Goal: Task Accomplishment & Management: Manage account settings

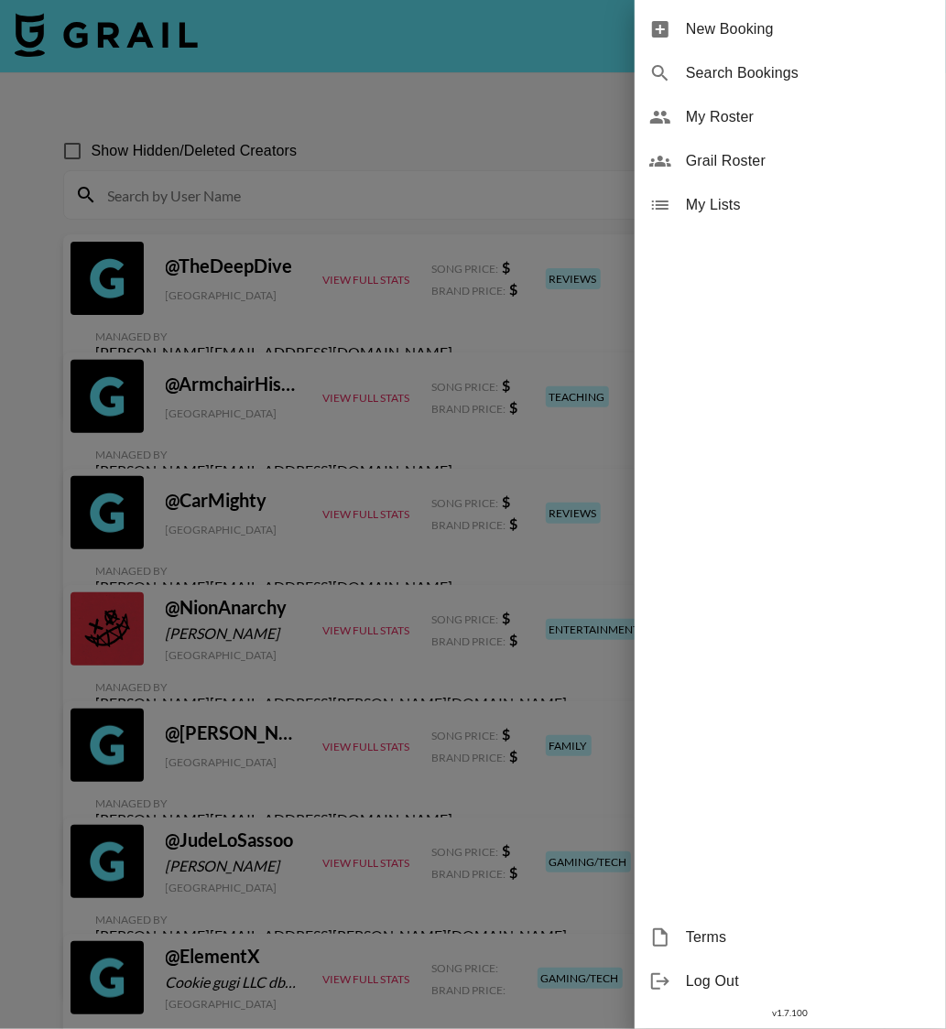
click at [710, 164] on span "Grail Roster" at bounding box center [808, 161] width 245 height 22
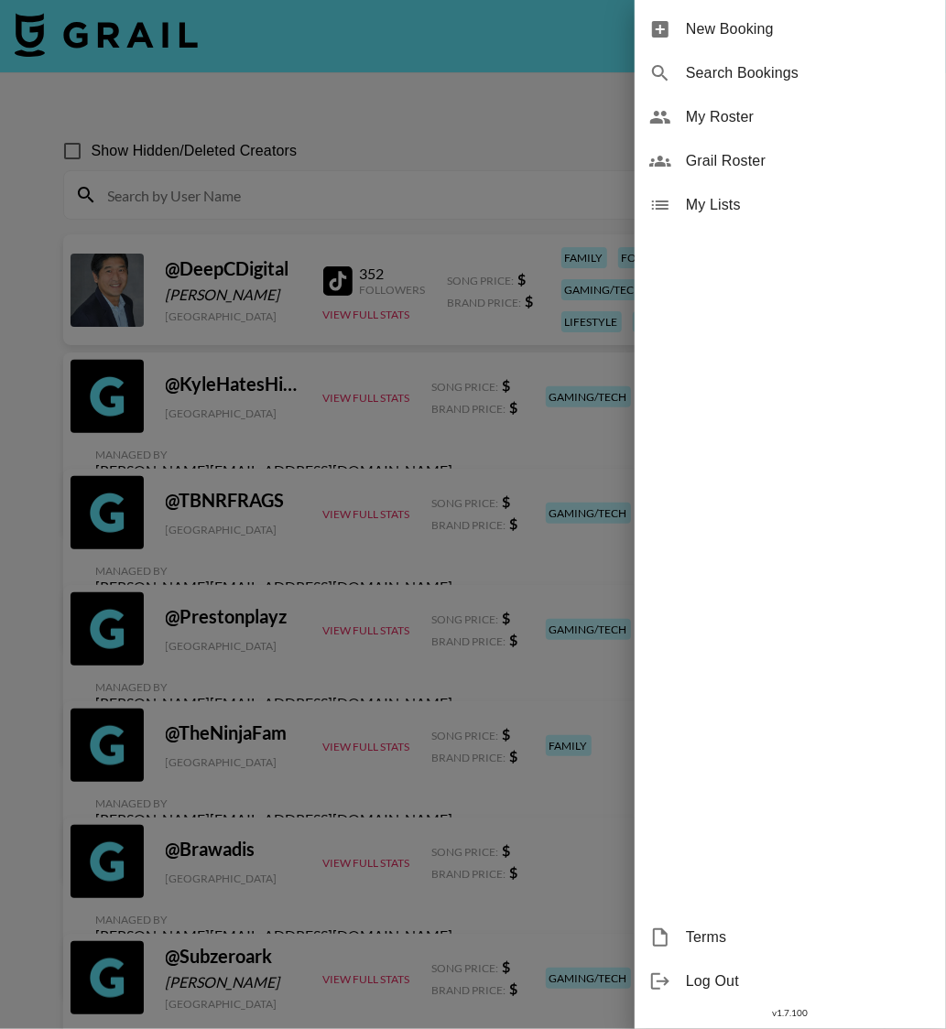
click at [723, 111] on span "My Roster" at bounding box center [808, 117] width 245 height 22
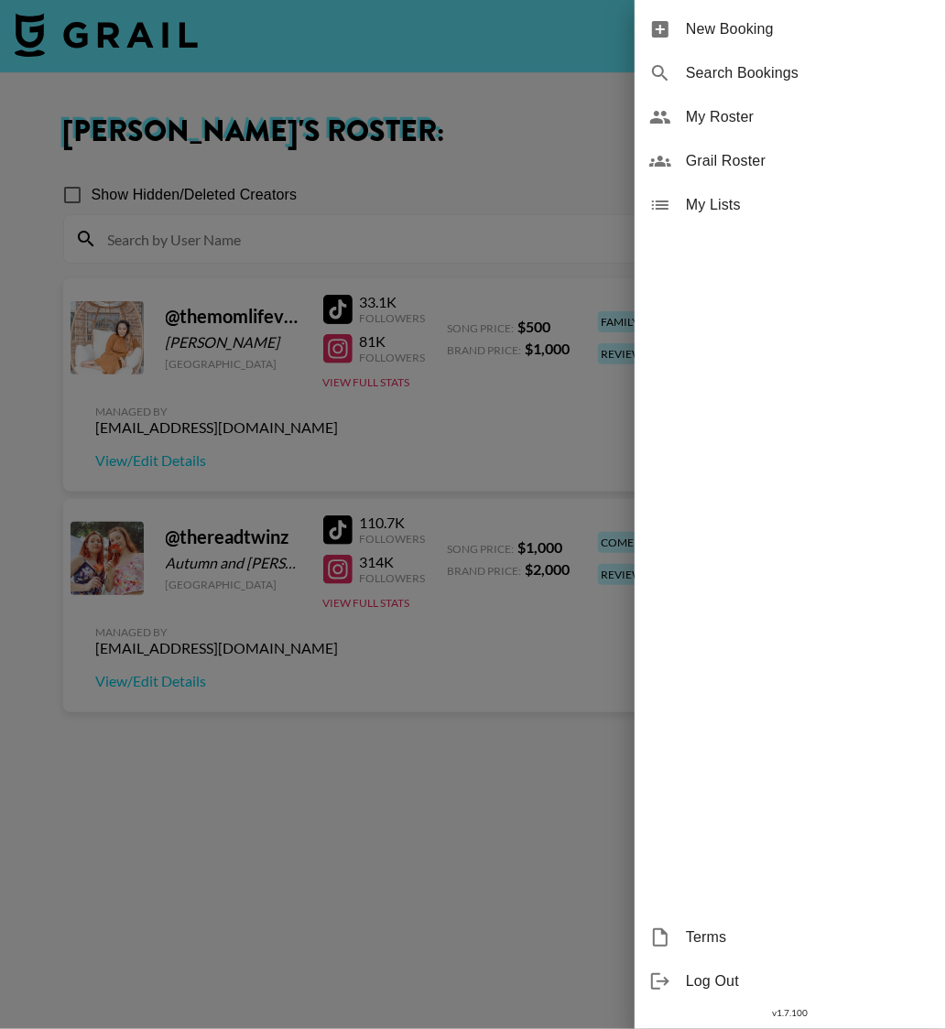
click at [239, 856] on div at bounding box center [473, 514] width 946 height 1029
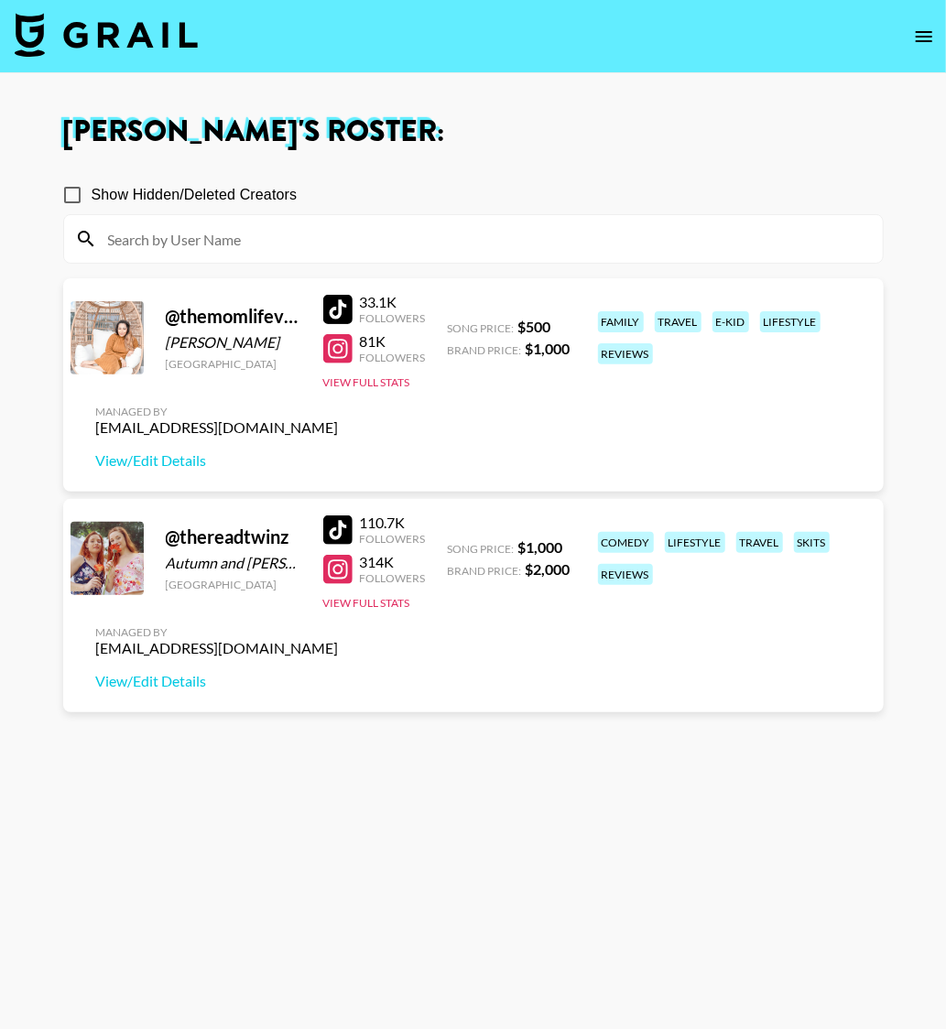
click at [346, 773] on section "Show Hidden/Deleted Creators @ themomlifevlogs Dhee Ramos United States 33.1K F…" at bounding box center [473, 602] width 820 height 883
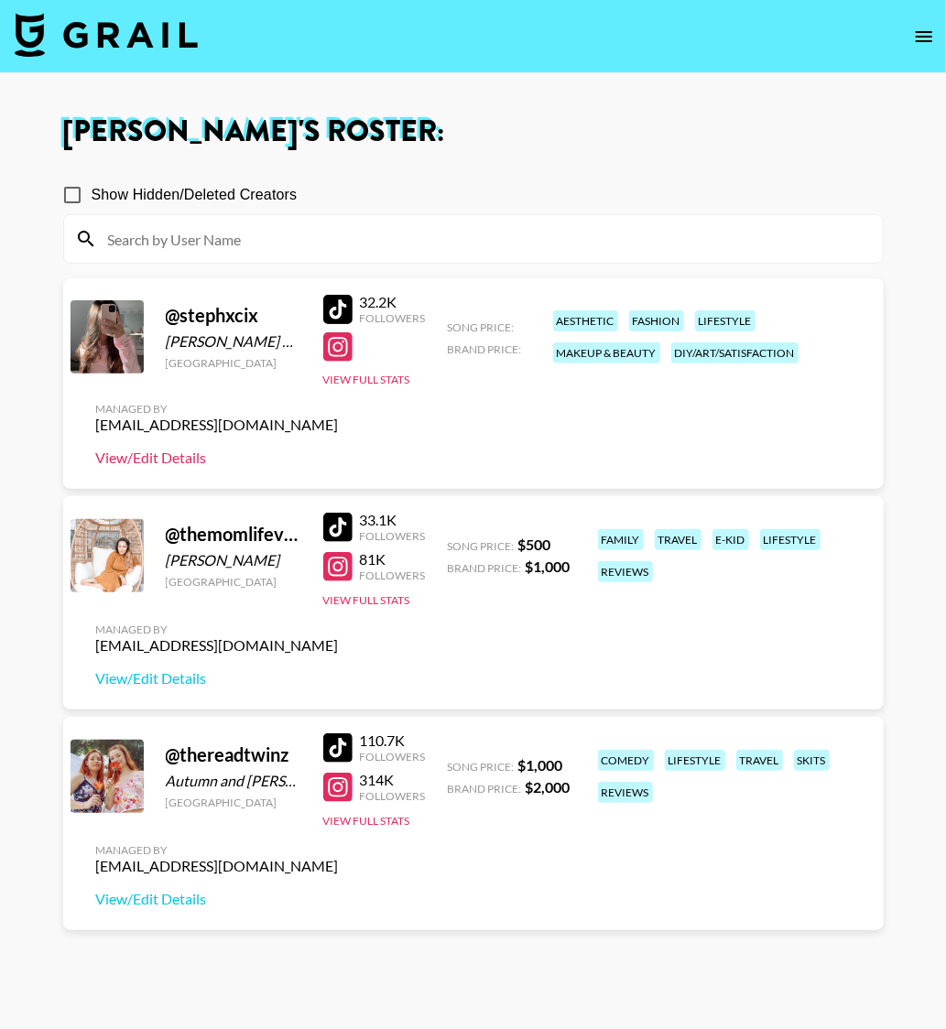
click at [171, 457] on link "View/Edit Details" at bounding box center [217, 458] width 243 height 18
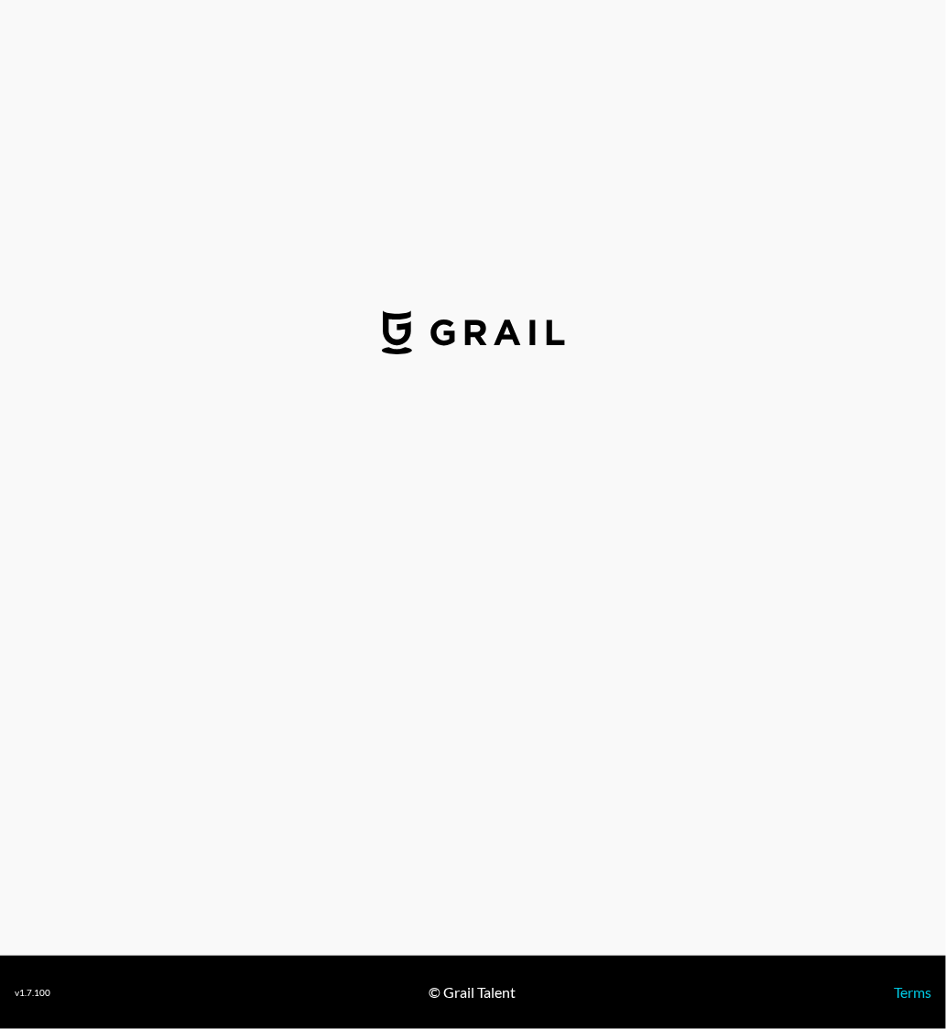
select select "USD"
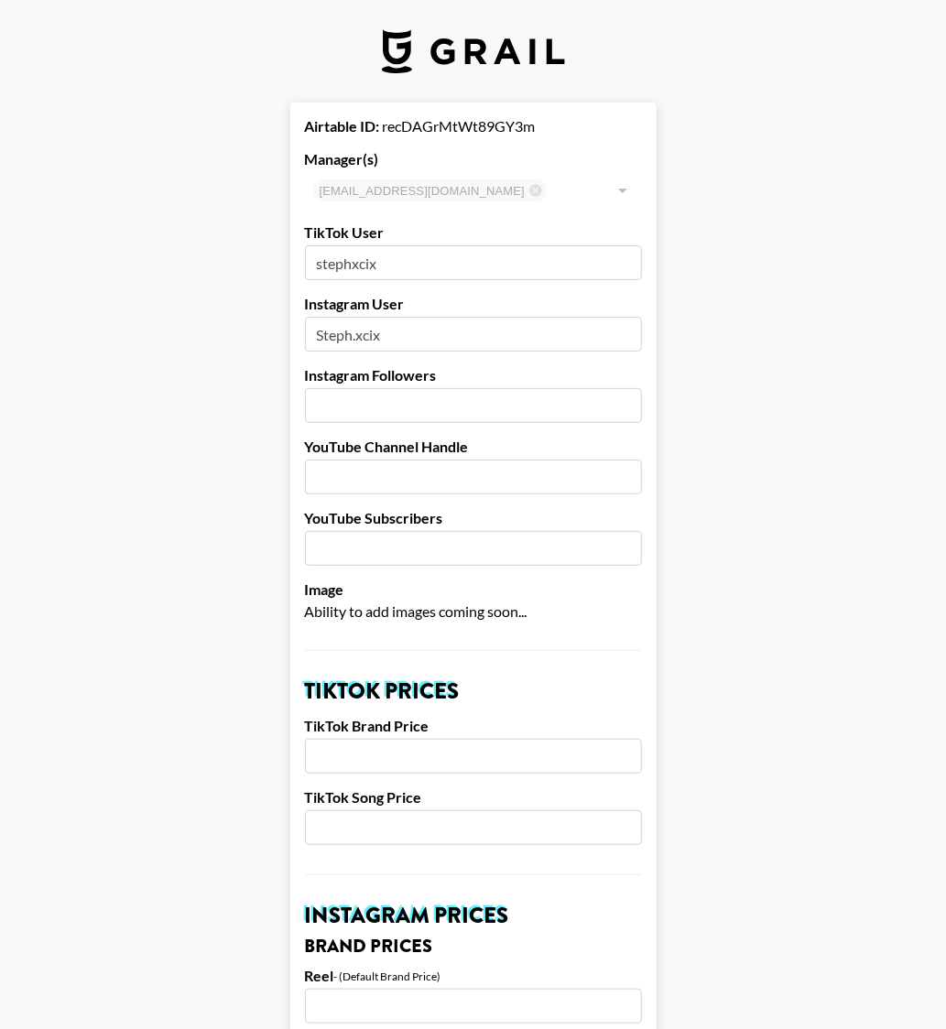
click at [347, 266] on input "stephxcix" at bounding box center [473, 262] width 337 height 35
click at [313, 332] on input "Steph.xcix" at bounding box center [473, 334] width 337 height 35
type input "steph.xcix"
click at [432, 405] on input "number" at bounding box center [473, 405] width 337 height 35
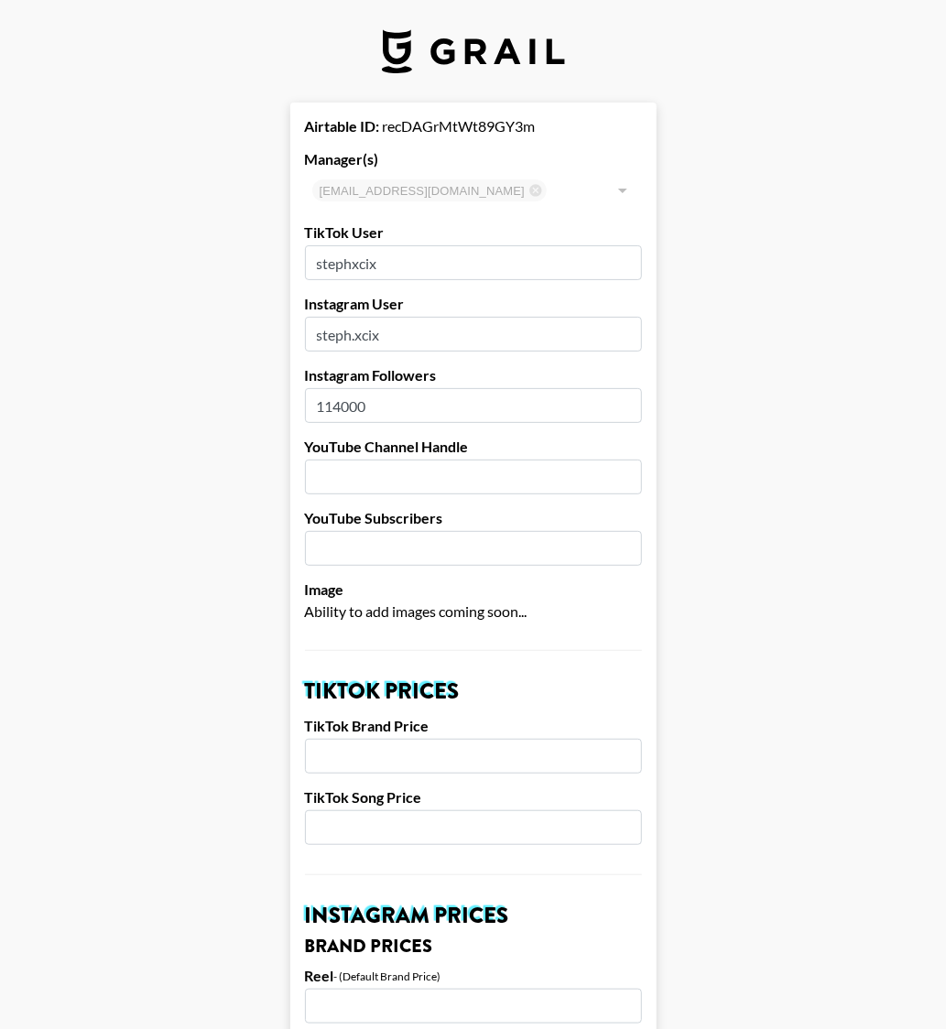
type input "114000"
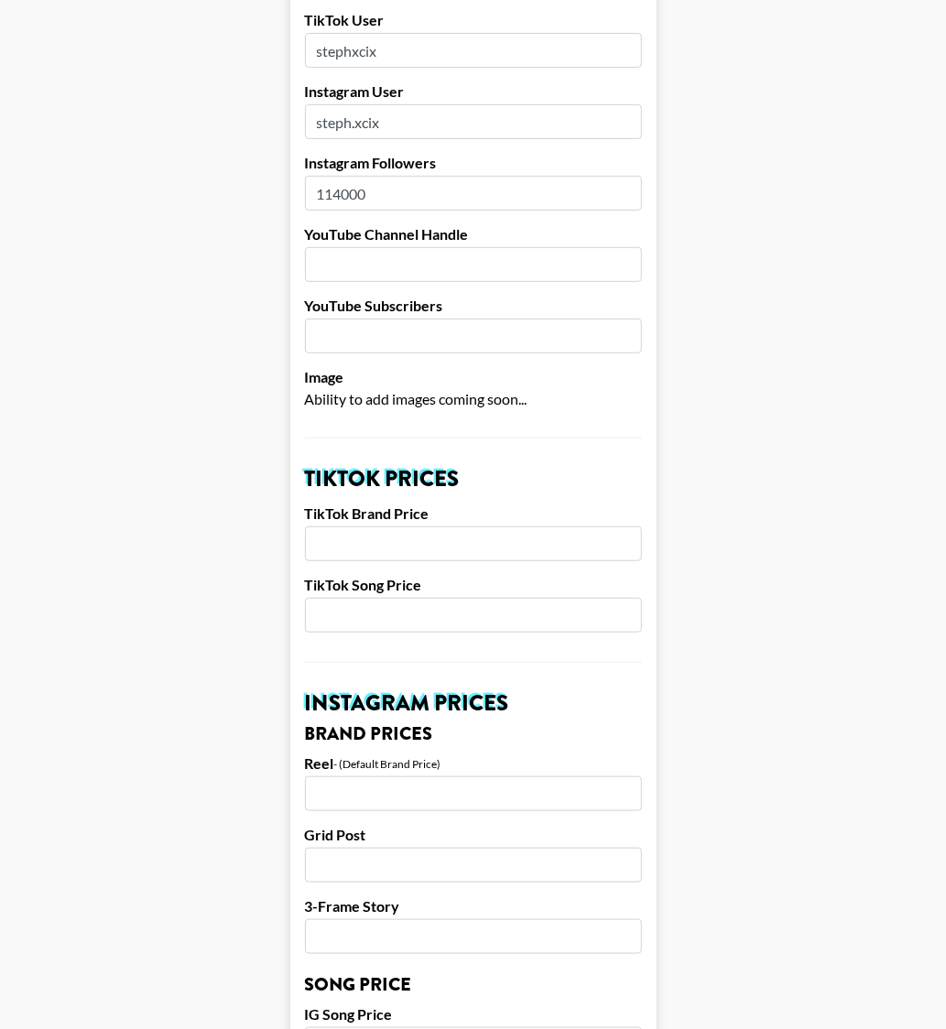
scroll to position [135, 0]
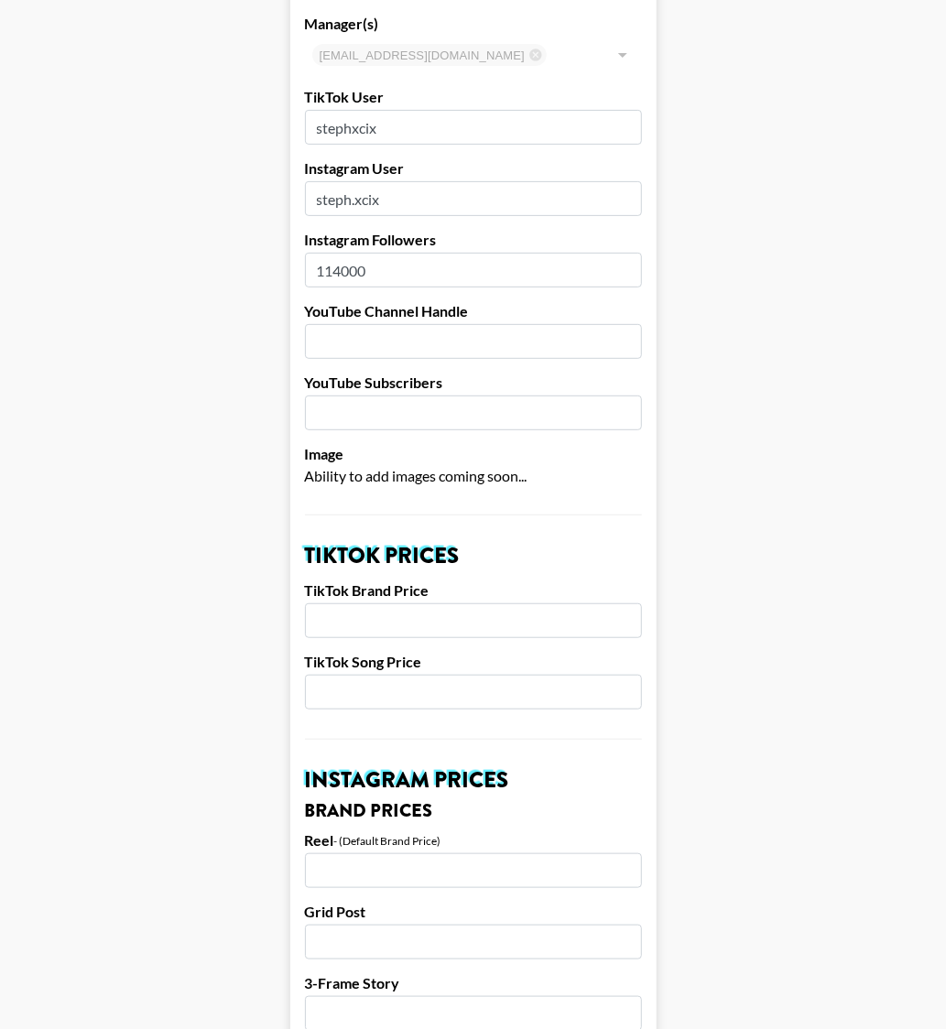
click at [350, 134] on input "stephxcix" at bounding box center [473, 127] width 337 height 35
click at [352, 135] on input "stephxcix" at bounding box center [473, 127] width 337 height 35
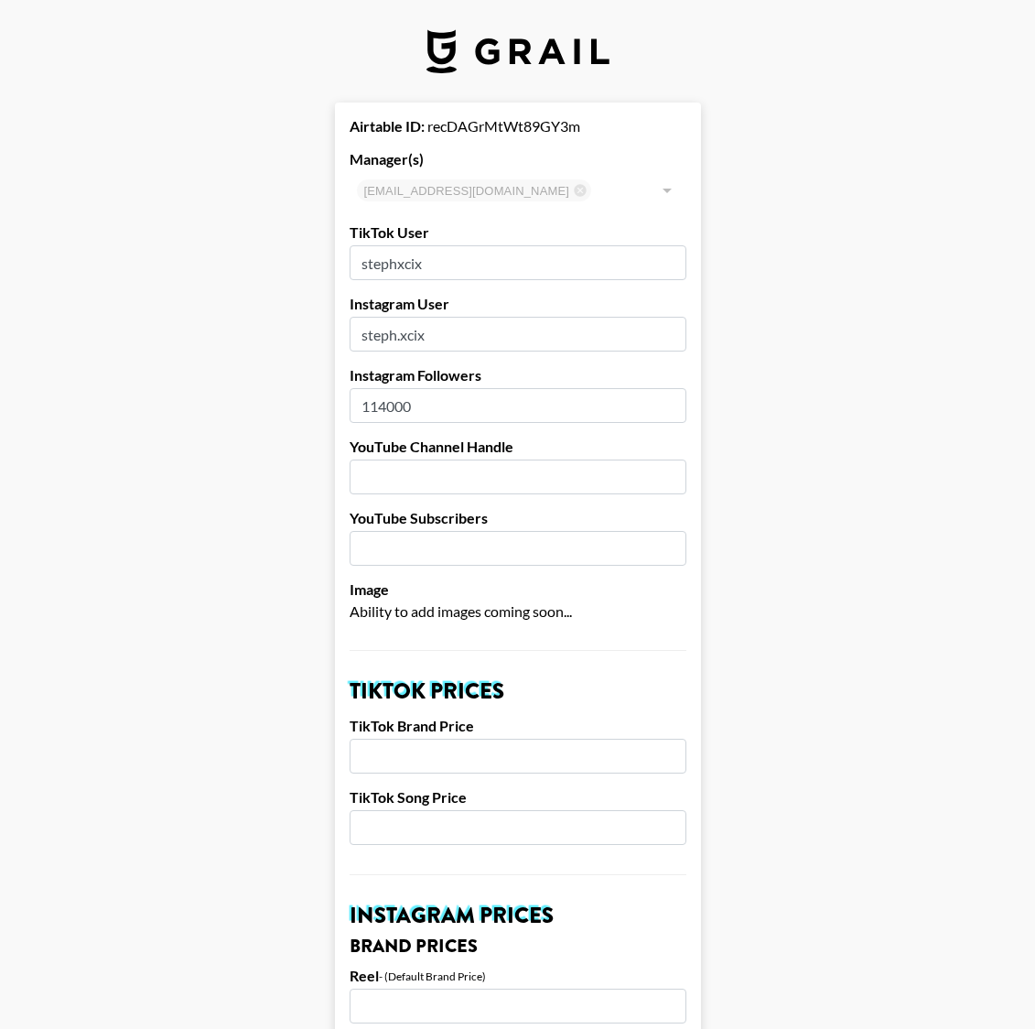
select select "USD"
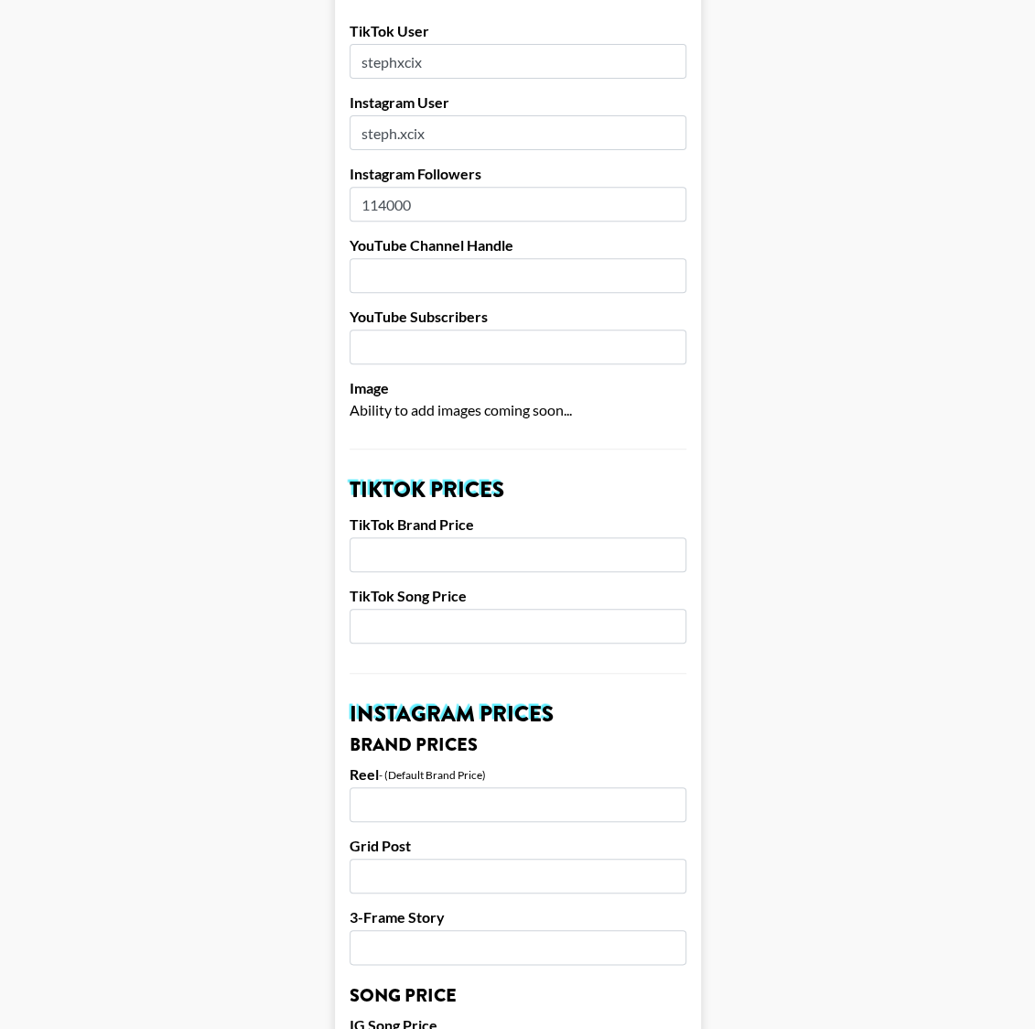
scroll to position [291, 0]
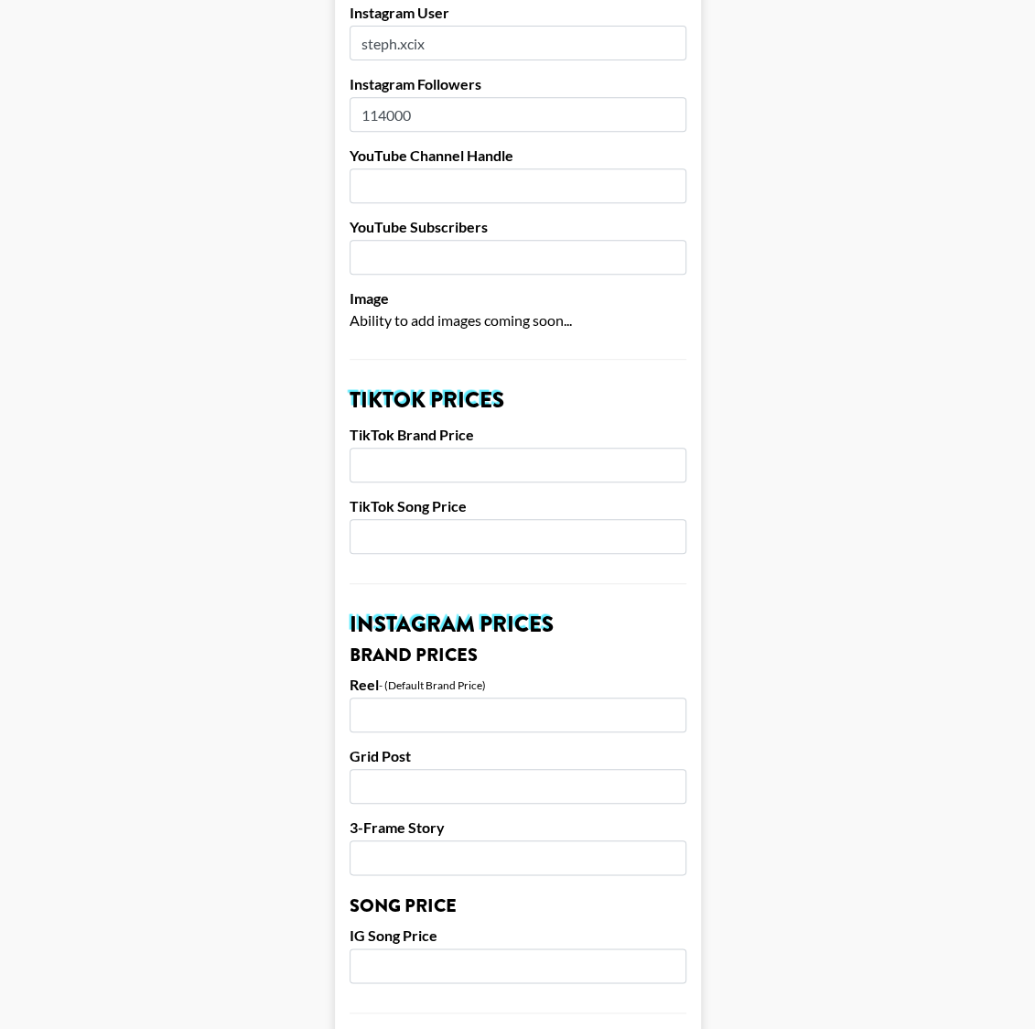
click at [441, 467] on input "number" at bounding box center [518, 465] width 337 height 35
type input "500"
click at [565, 613] on h2 "Instagram Prices" at bounding box center [518, 624] width 337 height 22
click at [395, 719] on input "number" at bounding box center [518, 715] width 337 height 35
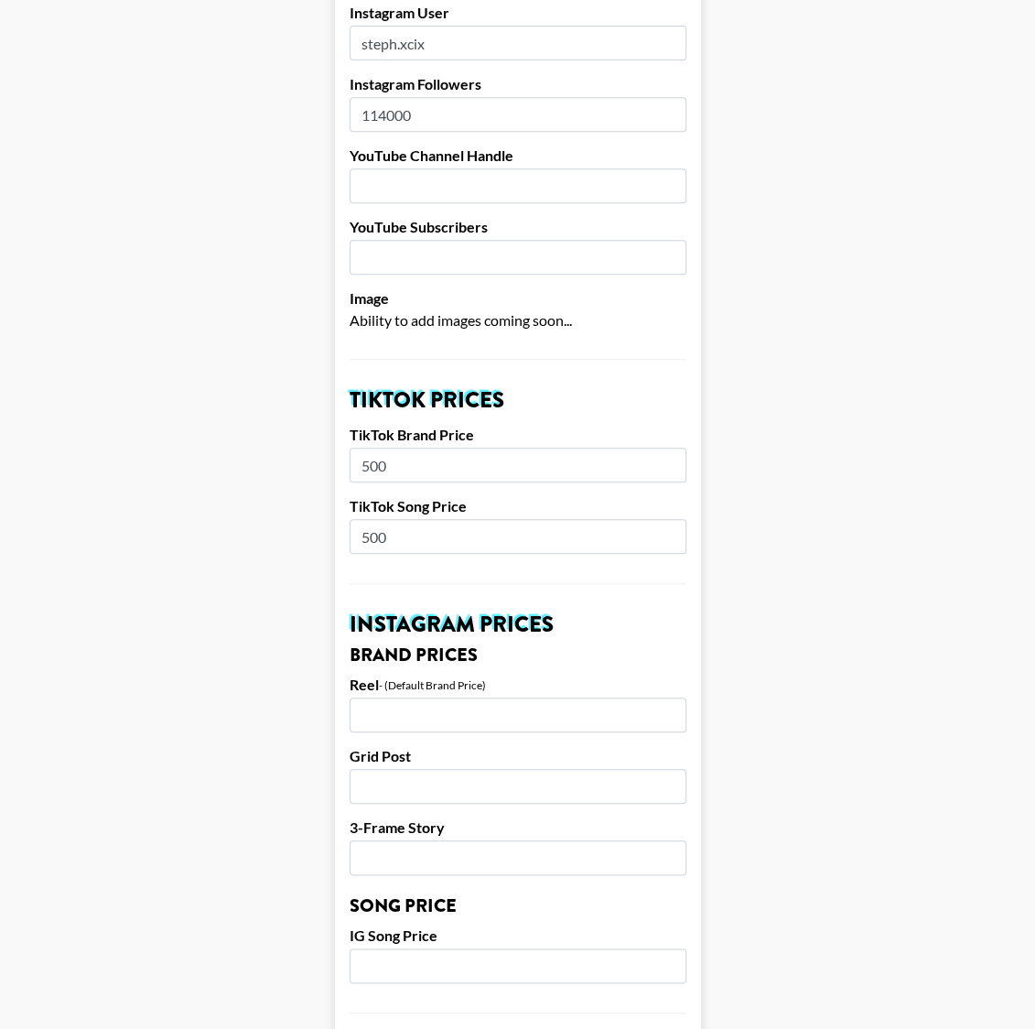
click at [395, 719] on input "number" at bounding box center [518, 715] width 337 height 35
type input "1500"
click at [434, 786] on input "number" at bounding box center [518, 786] width 337 height 35
type input "500"
click at [444, 851] on input "number" at bounding box center [518, 857] width 337 height 35
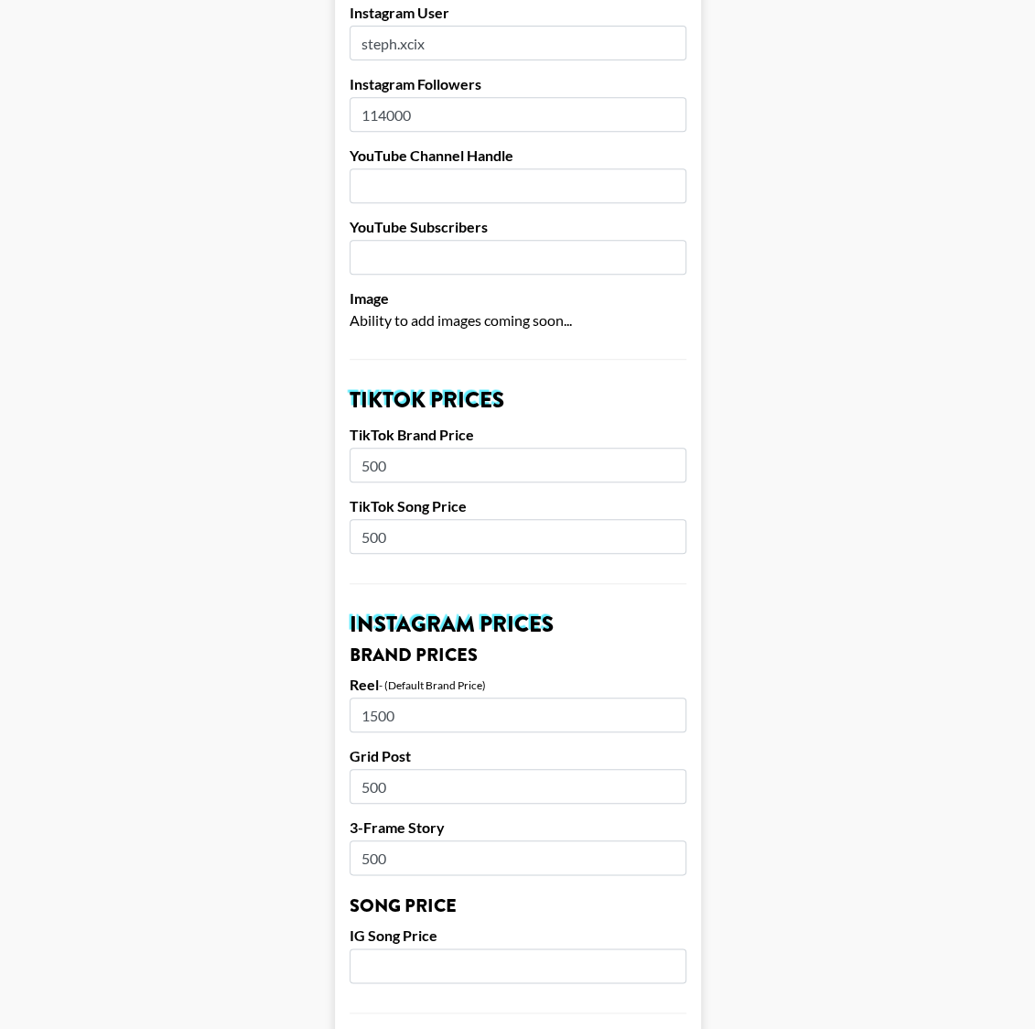
type input "500"
click at [457, 966] on input "number" at bounding box center [518, 965] width 337 height 35
type input "500"
drag, startPoint x: 398, startPoint y: 793, endPoint x: 305, endPoint y: 779, distance: 94.4
click at [306, 779] on main "Airtable ID: recDAGrMtWt89GY3m Manager(s) klen.toledo@grail-talent.com ​ TikTok…" at bounding box center [518, 950] width 1006 height 2279
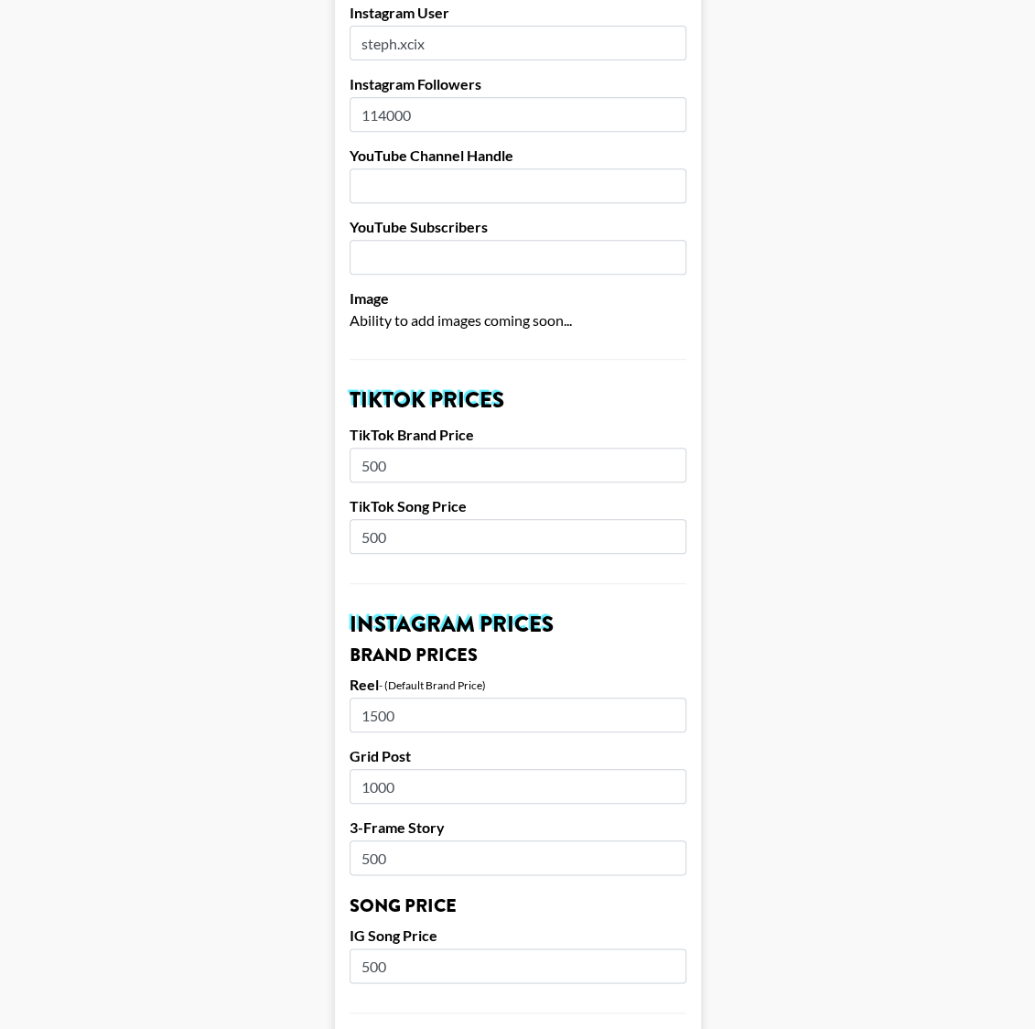
type input "1000"
drag, startPoint x: 410, startPoint y: 723, endPoint x: 300, endPoint y: 708, distance: 111.0
click at [300, 709] on main "Airtable ID: recDAGrMtWt89GY3m Manager(s) klen.toledo@grail-talent.com ​ TikTok…" at bounding box center [518, 950] width 1006 height 2279
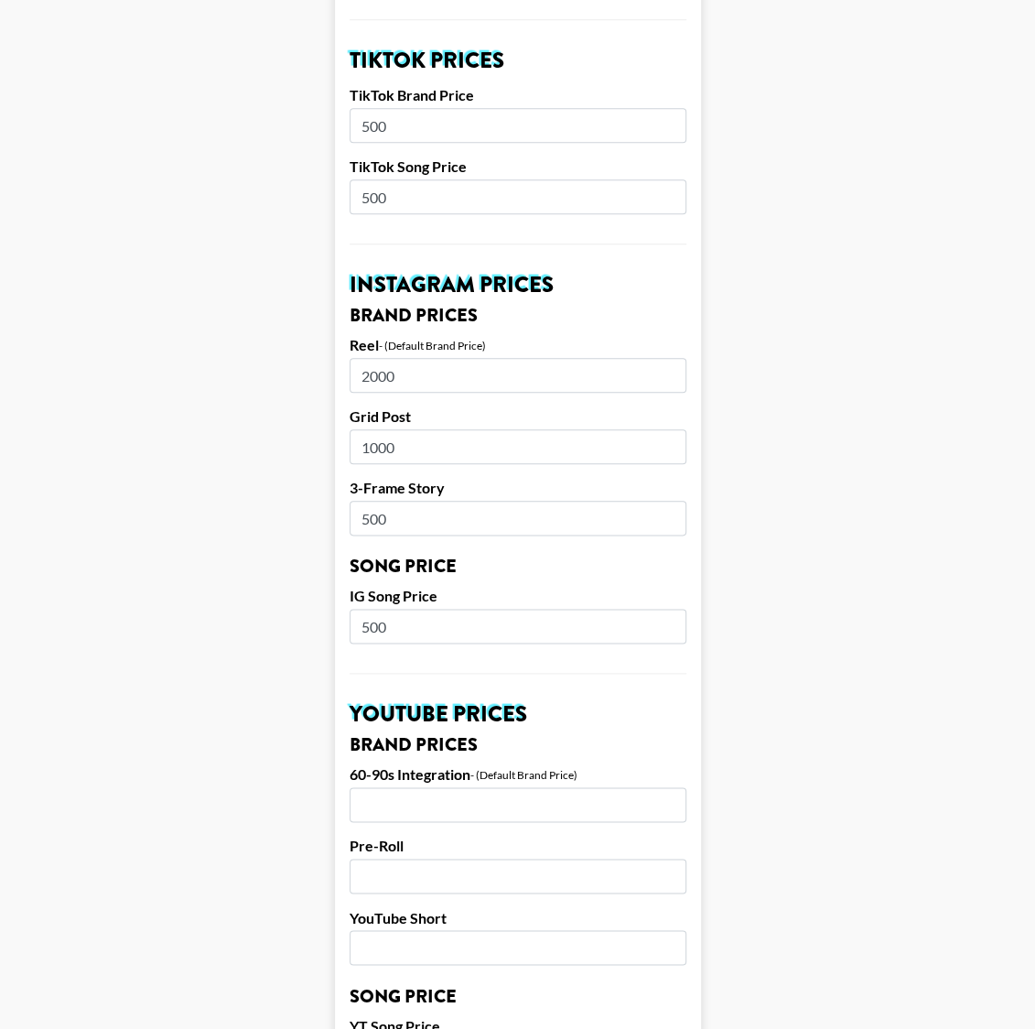
scroll to position [979, 0]
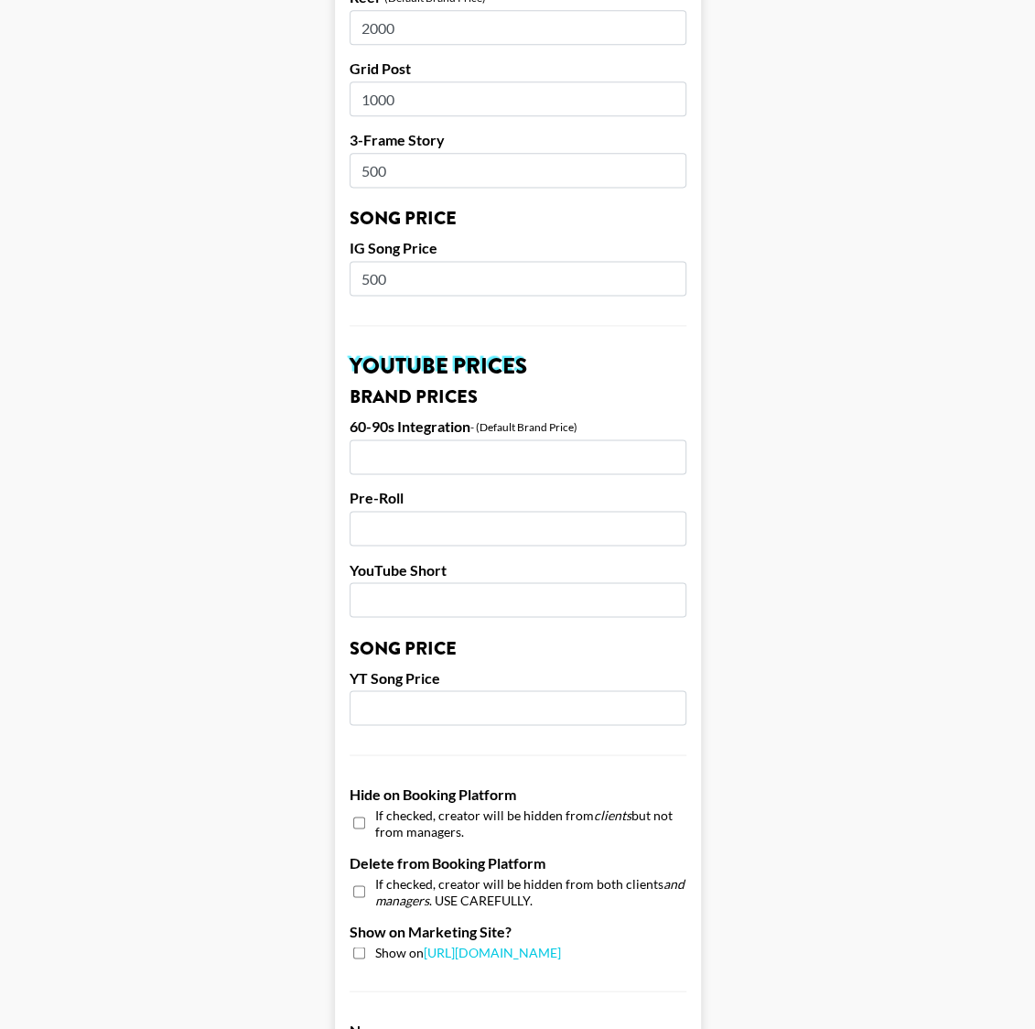
type input "2000"
click at [245, 526] on main "Airtable ID: recDAGrMtWt89GY3m Manager(s) klen.toledo@grail-talent.com ​ TikTok…" at bounding box center [518, 263] width 1006 height 2279
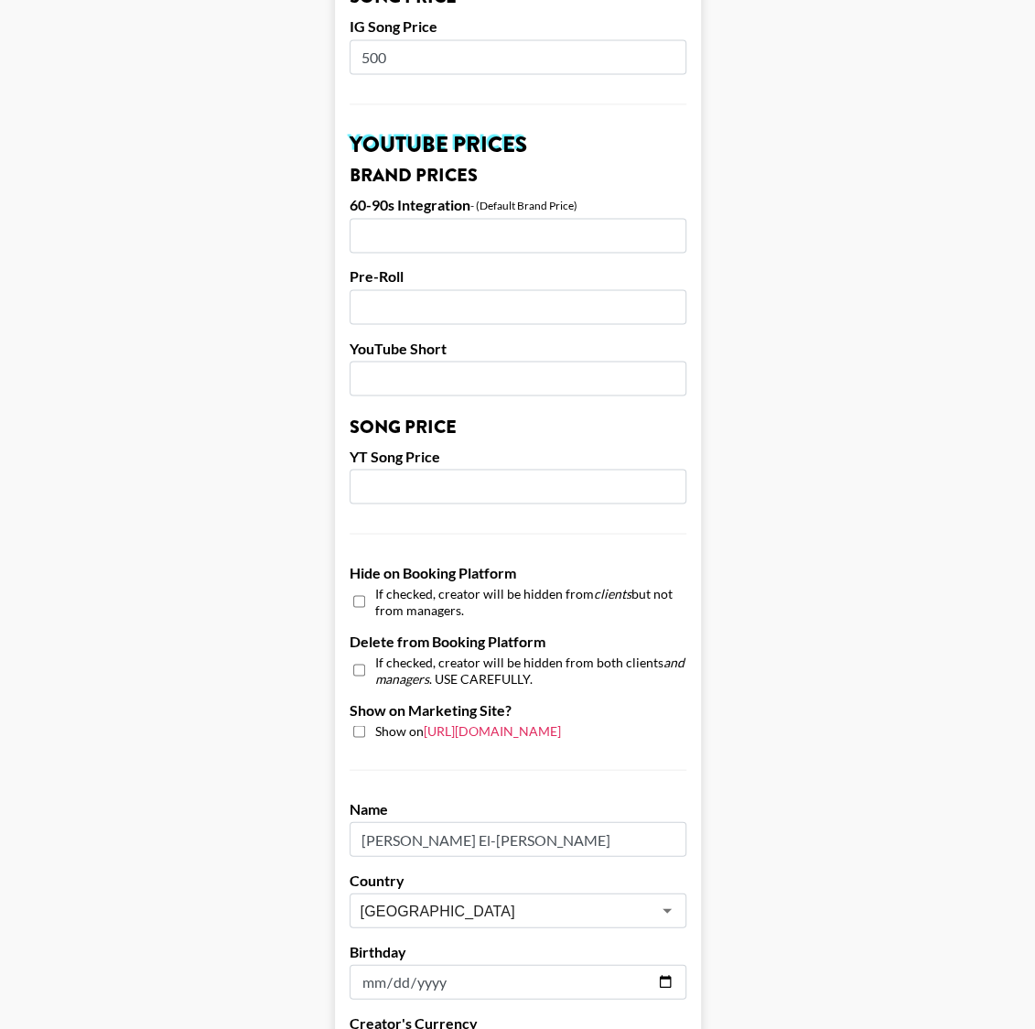
scroll to position [1201, 0]
click at [359, 724] on input "checkbox" at bounding box center [359, 730] width 12 height 12
checkbox input "true"
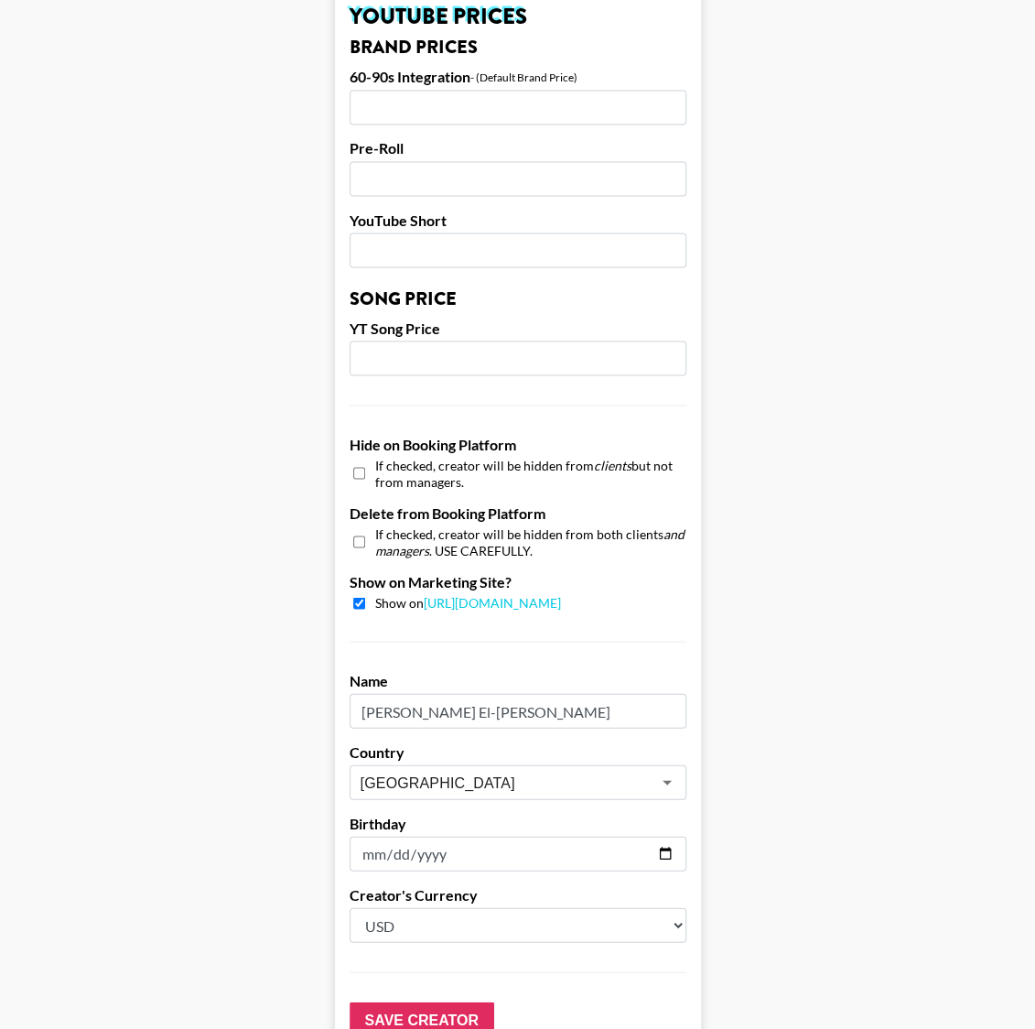
scroll to position [1431, 0]
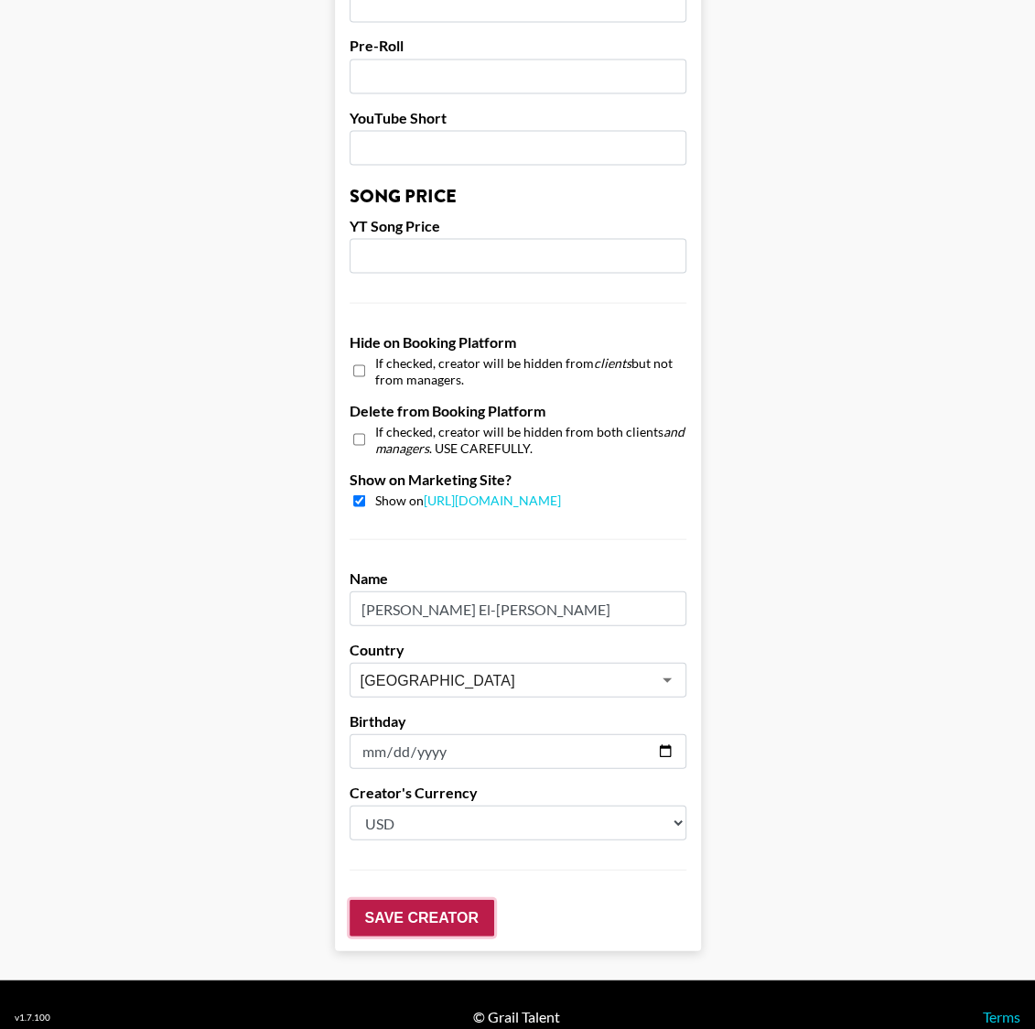
click at [429, 904] on input "Save Creator" at bounding box center [422, 917] width 145 height 37
click at [385, 918] on input "Save Creator" at bounding box center [422, 917] width 145 height 37
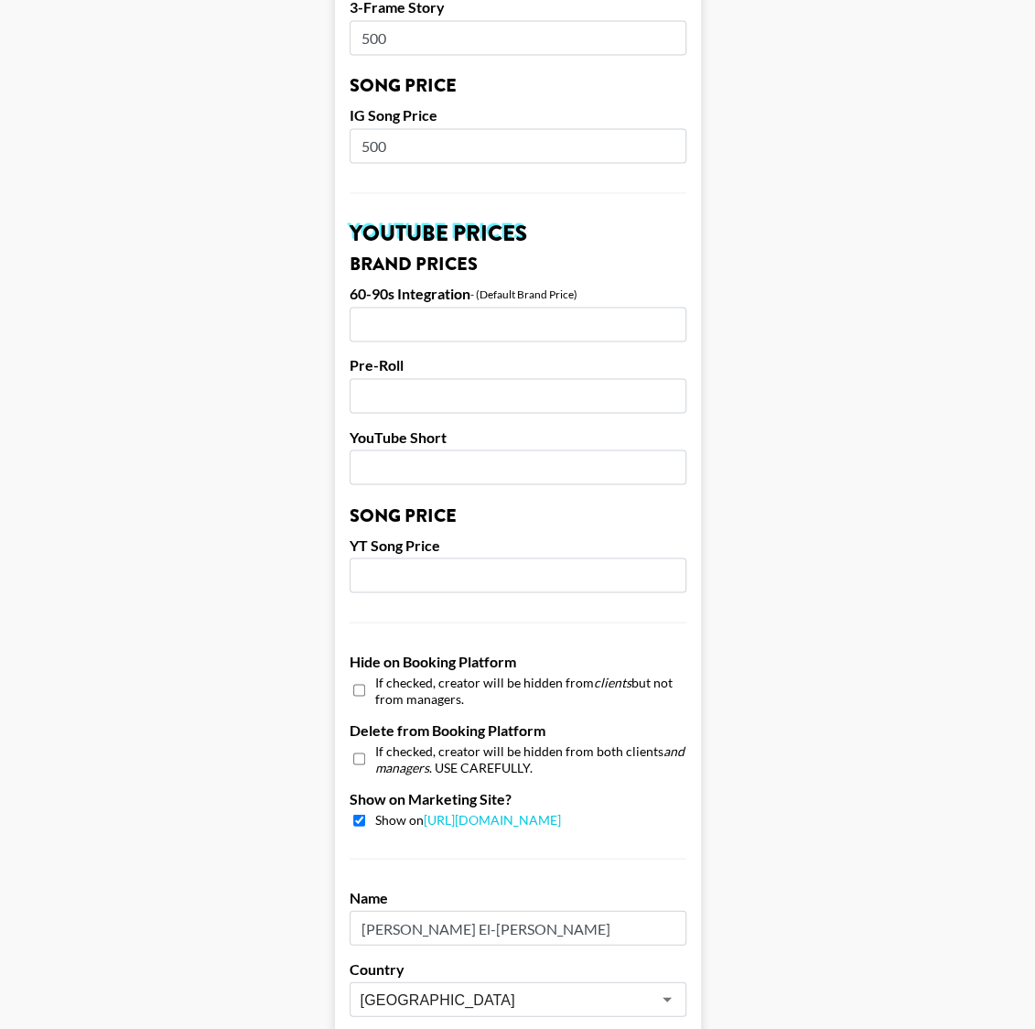
scroll to position [1512, 0]
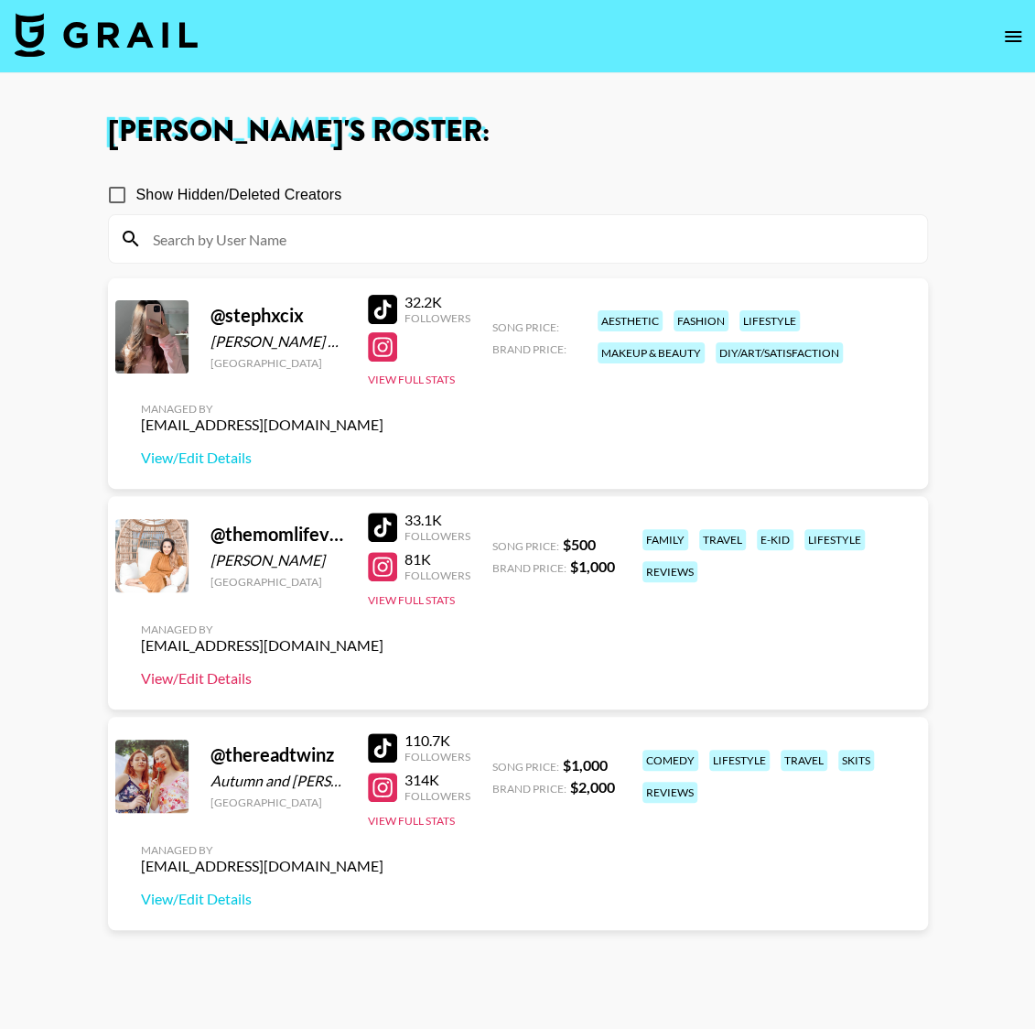
click at [244, 677] on link "View/Edit Details" at bounding box center [262, 678] width 243 height 18
click at [423, 818] on button "View Full Stats" at bounding box center [411, 821] width 87 height 14
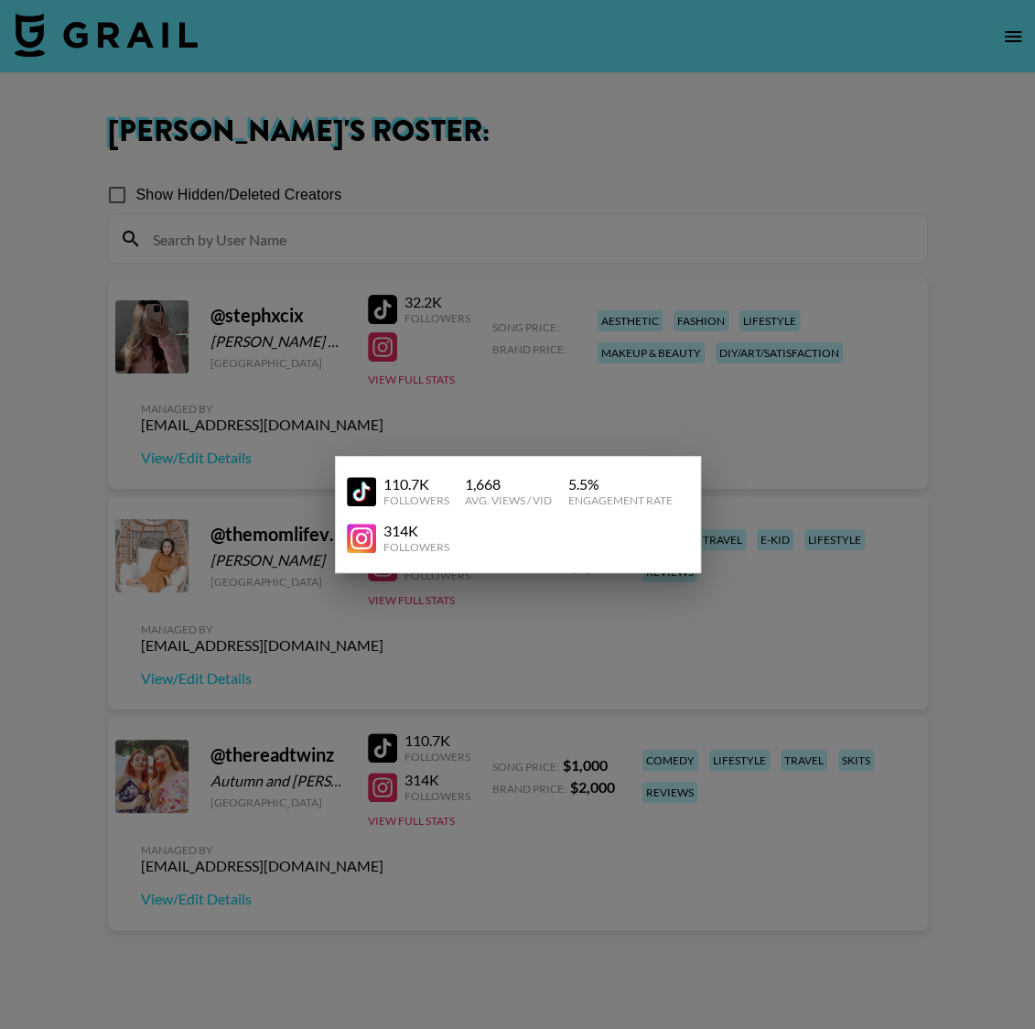
click at [483, 742] on div at bounding box center [517, 514] width 1035 height 1029
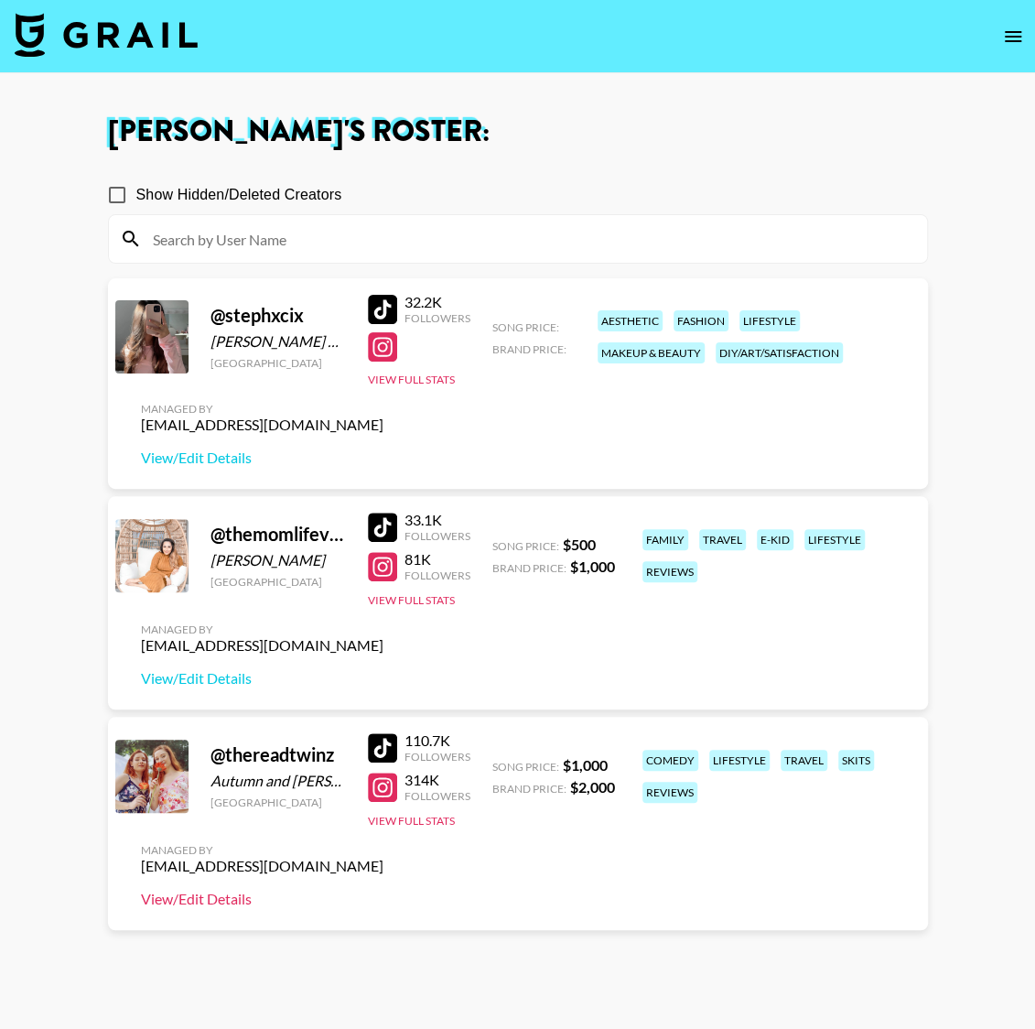
click at [232, 894] on link "View/Edit Details" at bounding box center [262, 899] width 243 height 18
click at [1008, 41] on icon "open drawer" at bounding box center [1013, 36] width 16 height 11
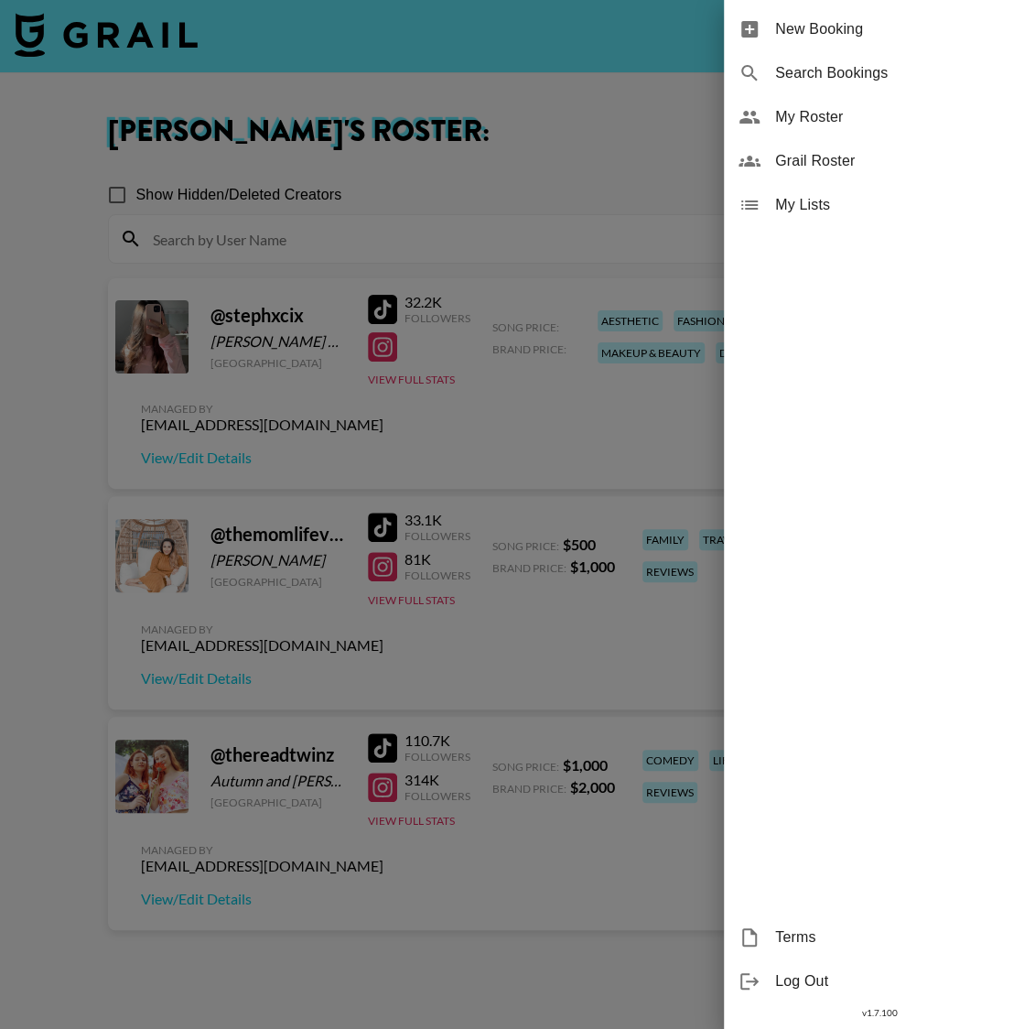
click at [819, 216] on div "My Lists" at bounding box center [879, 205] width 311 height 44
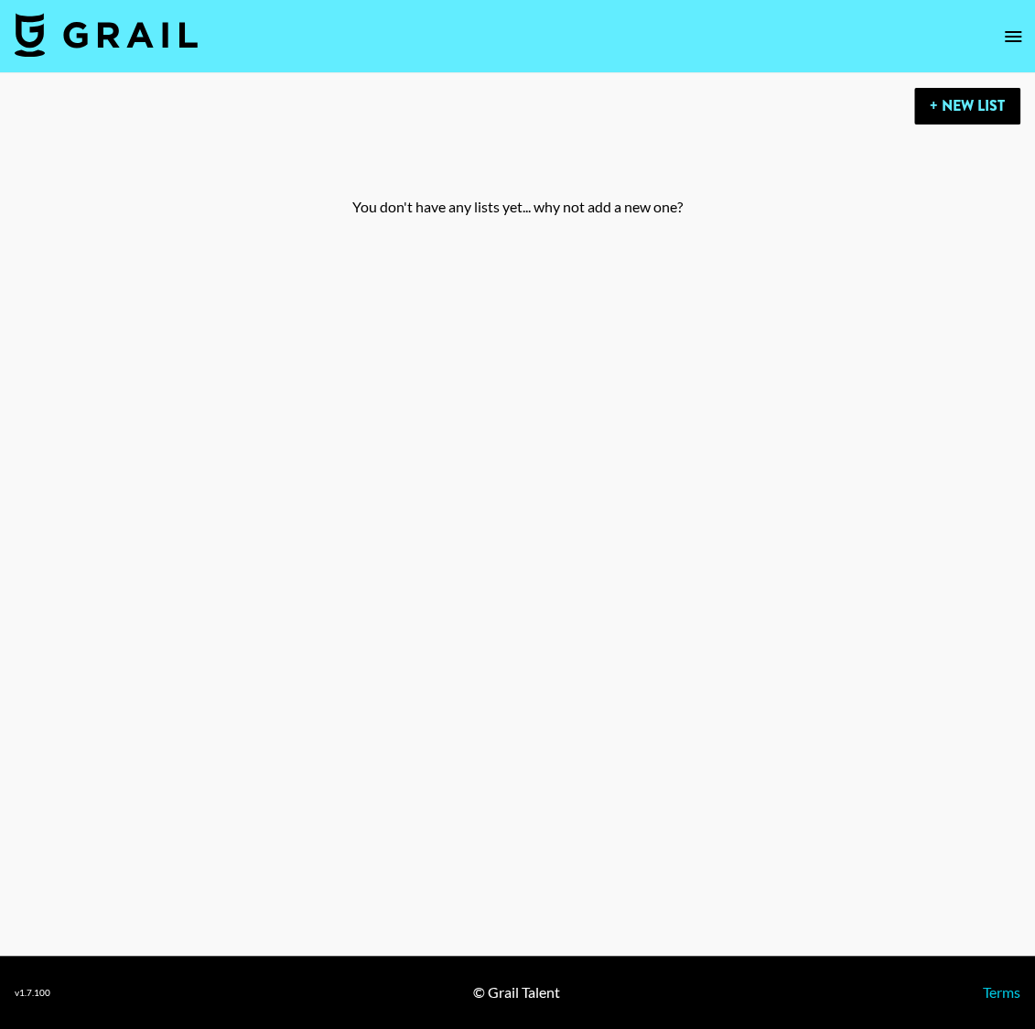
click at [1008, 35] on icon "open drawer" at bounding box center [1014, 37] width 22 height 22
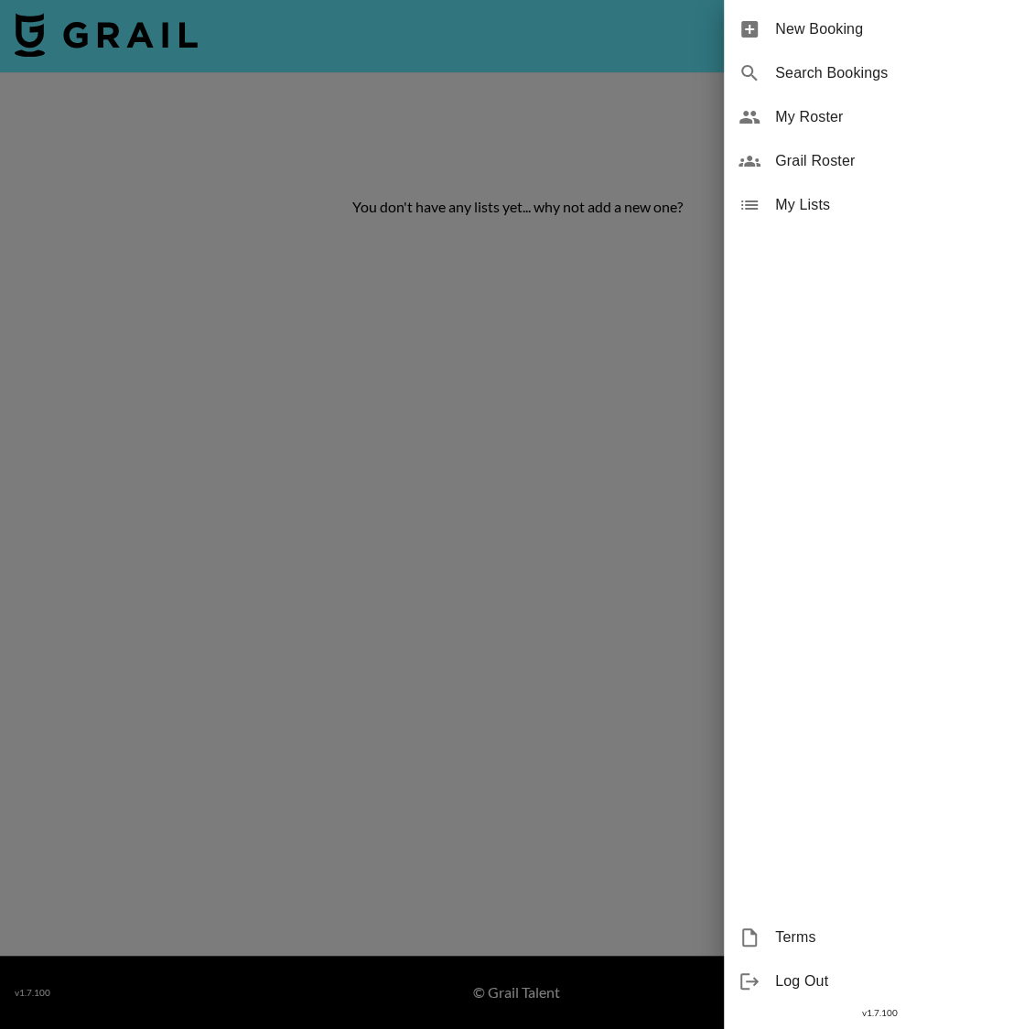
click at [796, 127] on span "My Roster" at bounding box center [897, 117] width 245 height 22
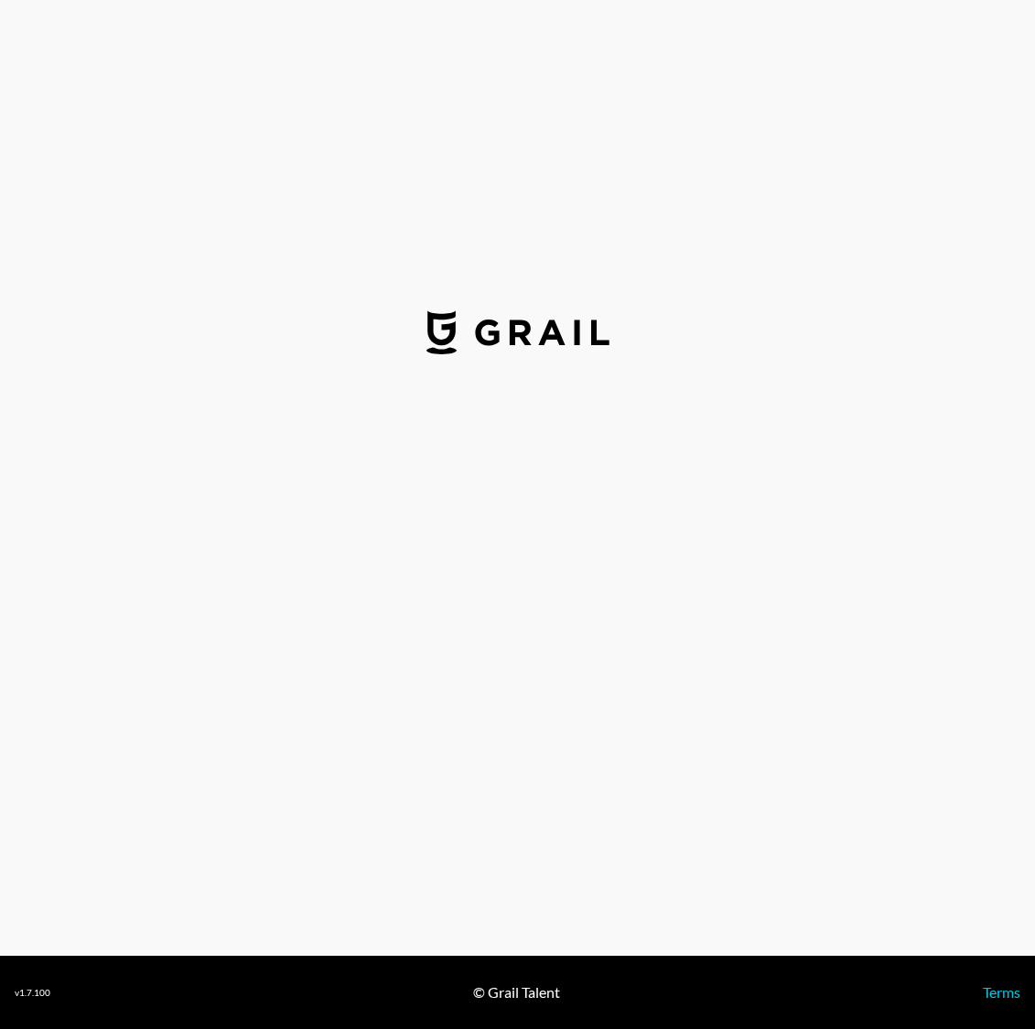
select select "USD"
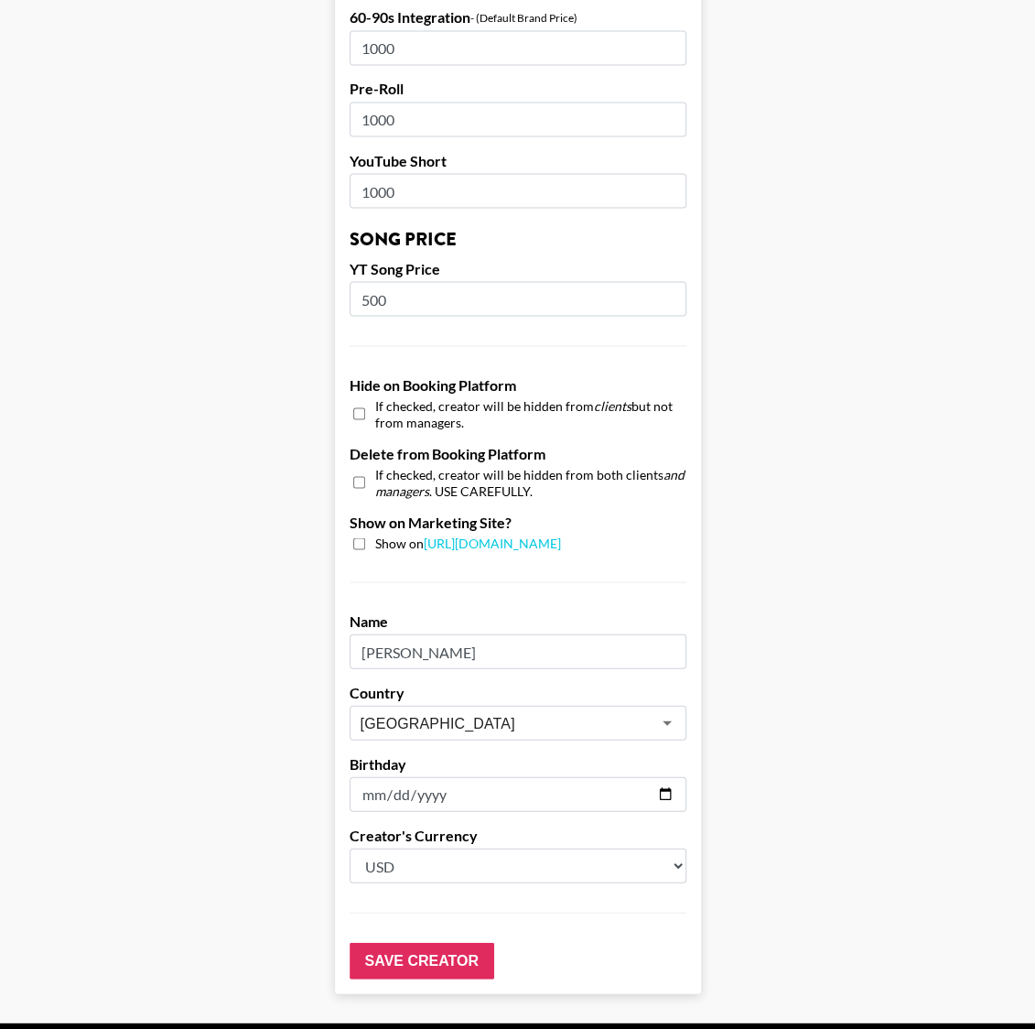
scroll to position [1453, 0]
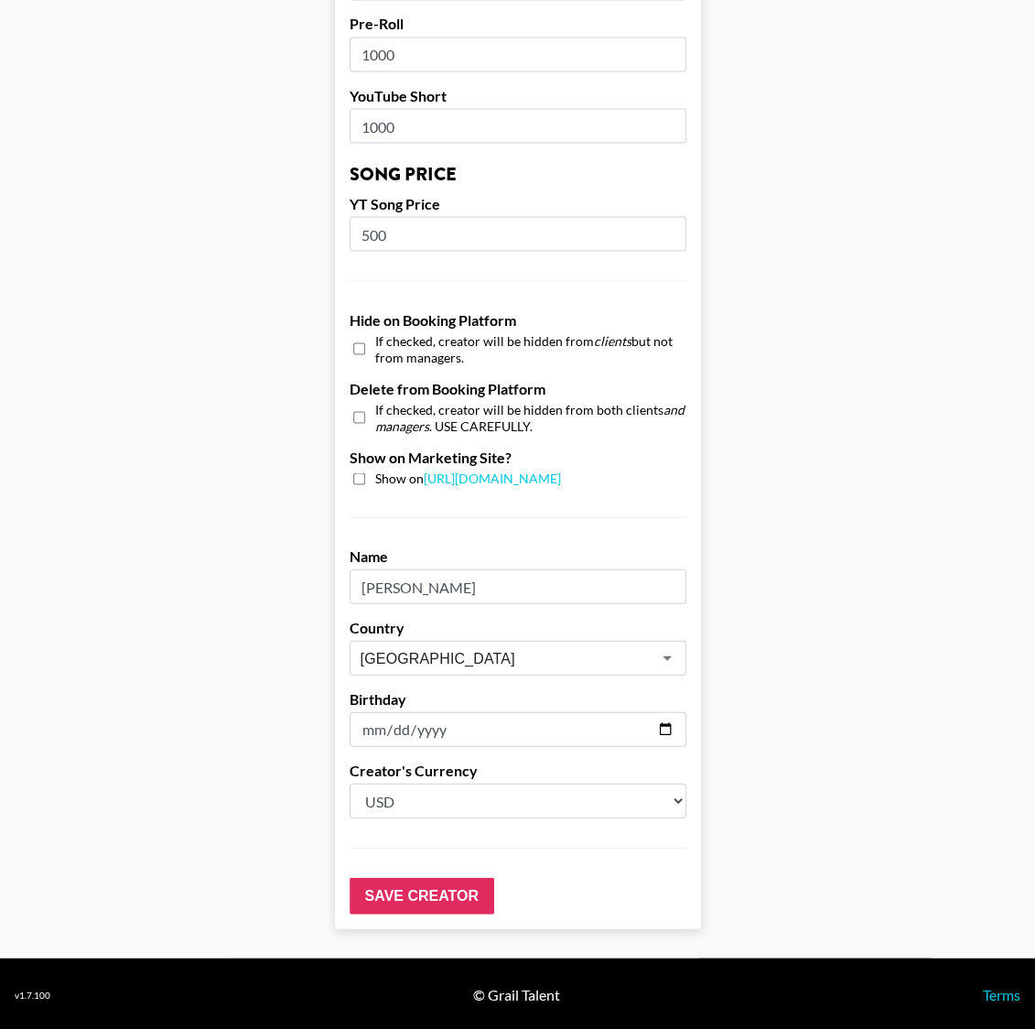
click at [357, 480] on input "checkbox" at bounding box center [359, 478] width 12 height 12
checkbox input "true"
click at [437, 881] on input "Save Creator" at bounding box center [422, 895] width 145 height 37
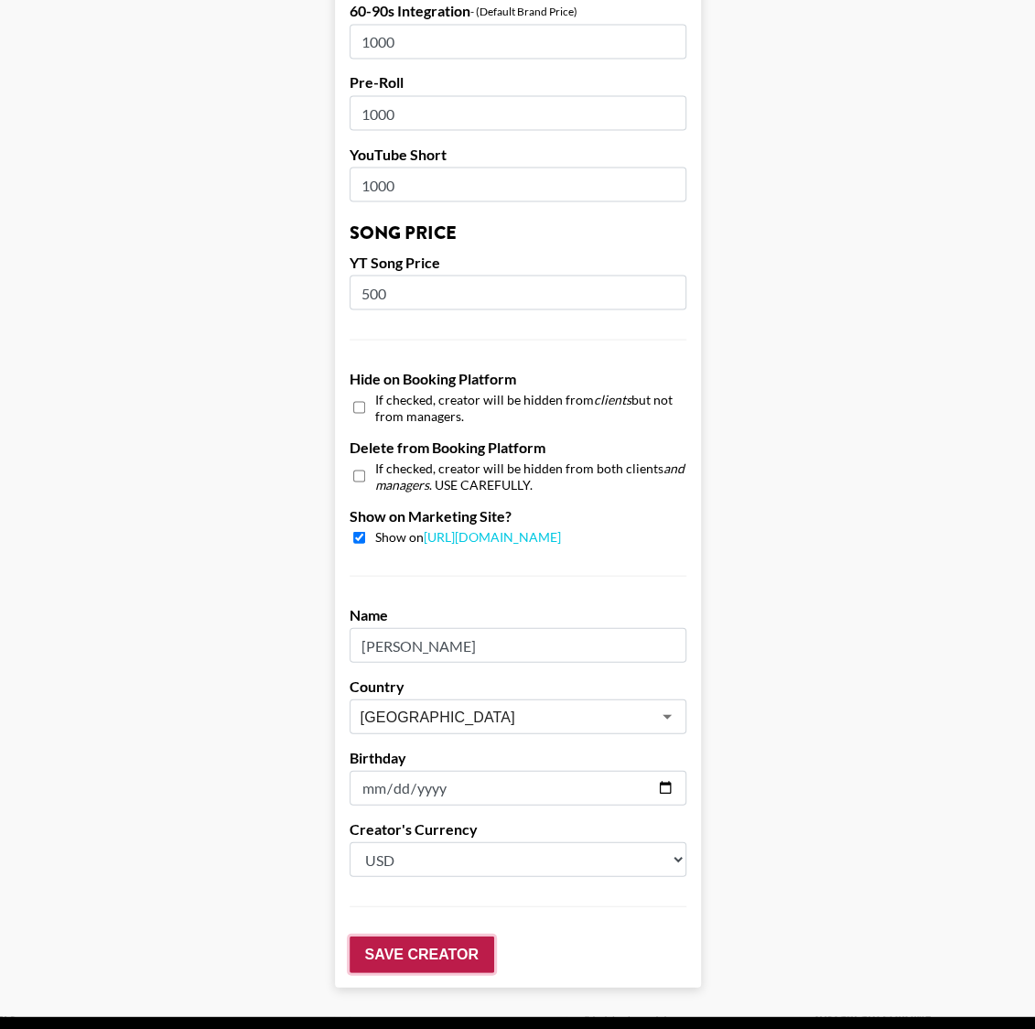
scroll to position [1512, 0]
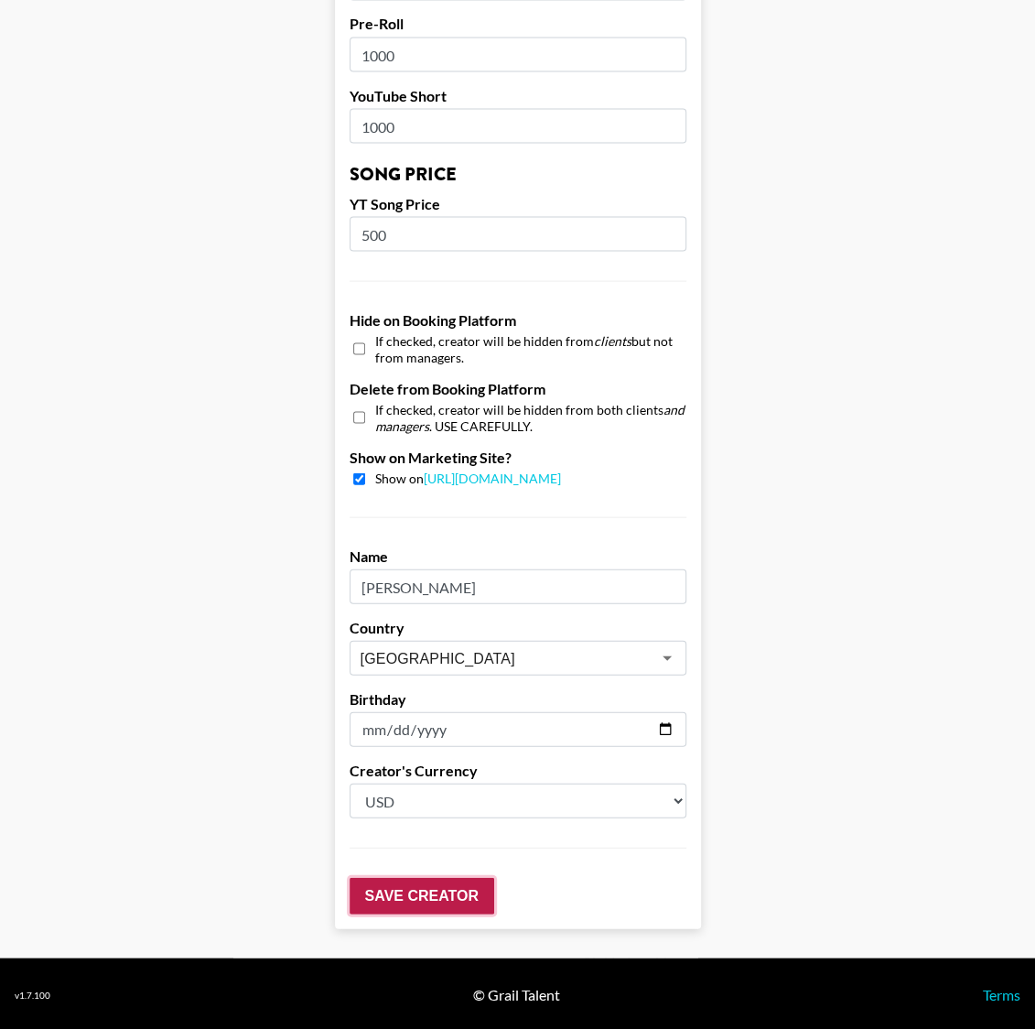
click at [413, 905] on input "Save Creator" at bounding box center [422, 895] width 145 height 37
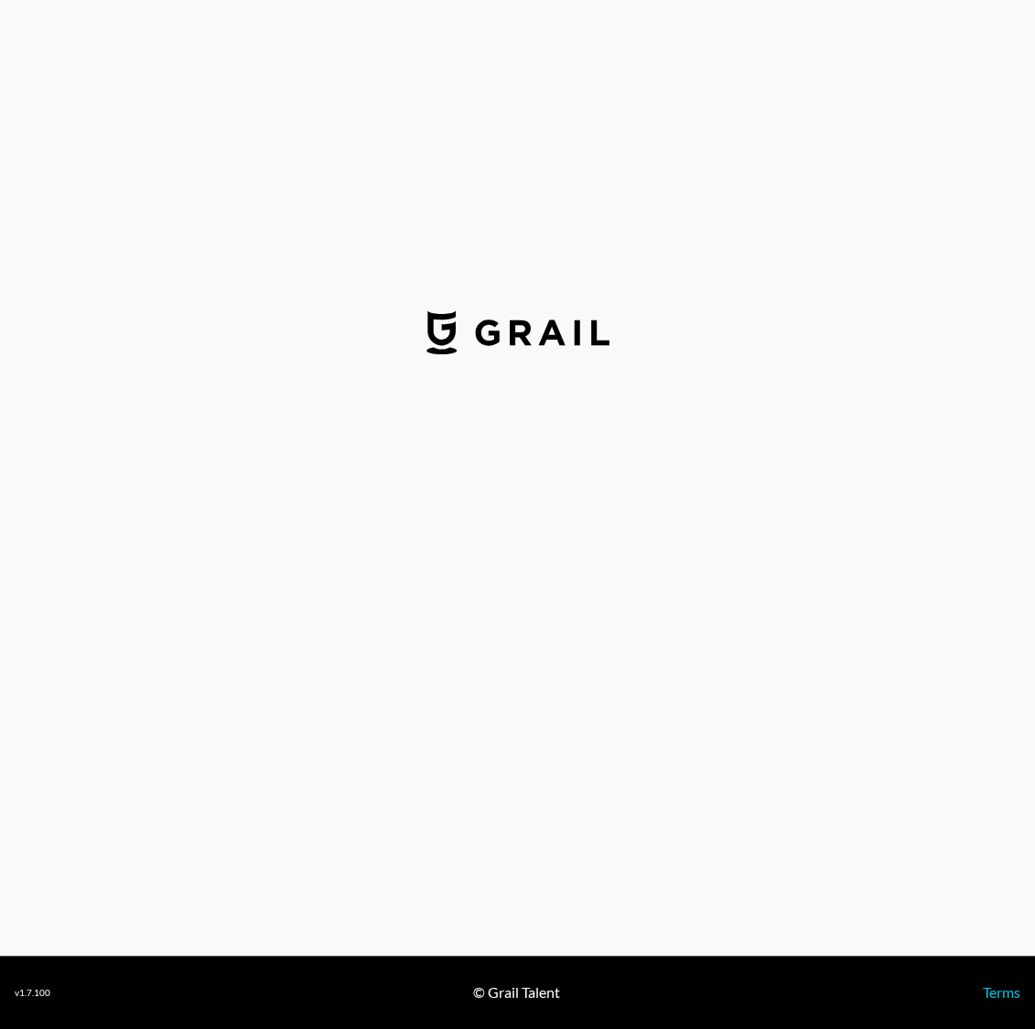
select select "USD"
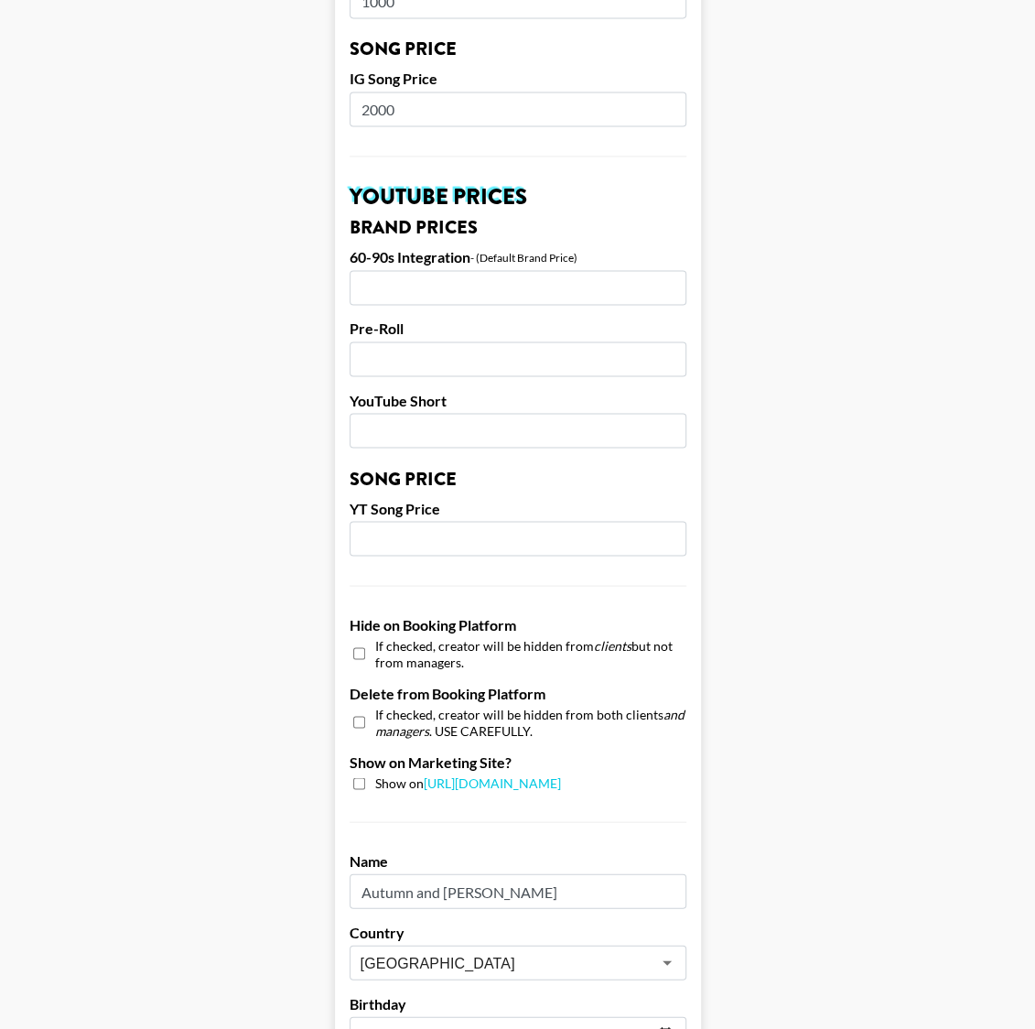
scroll to position [1305, 0]
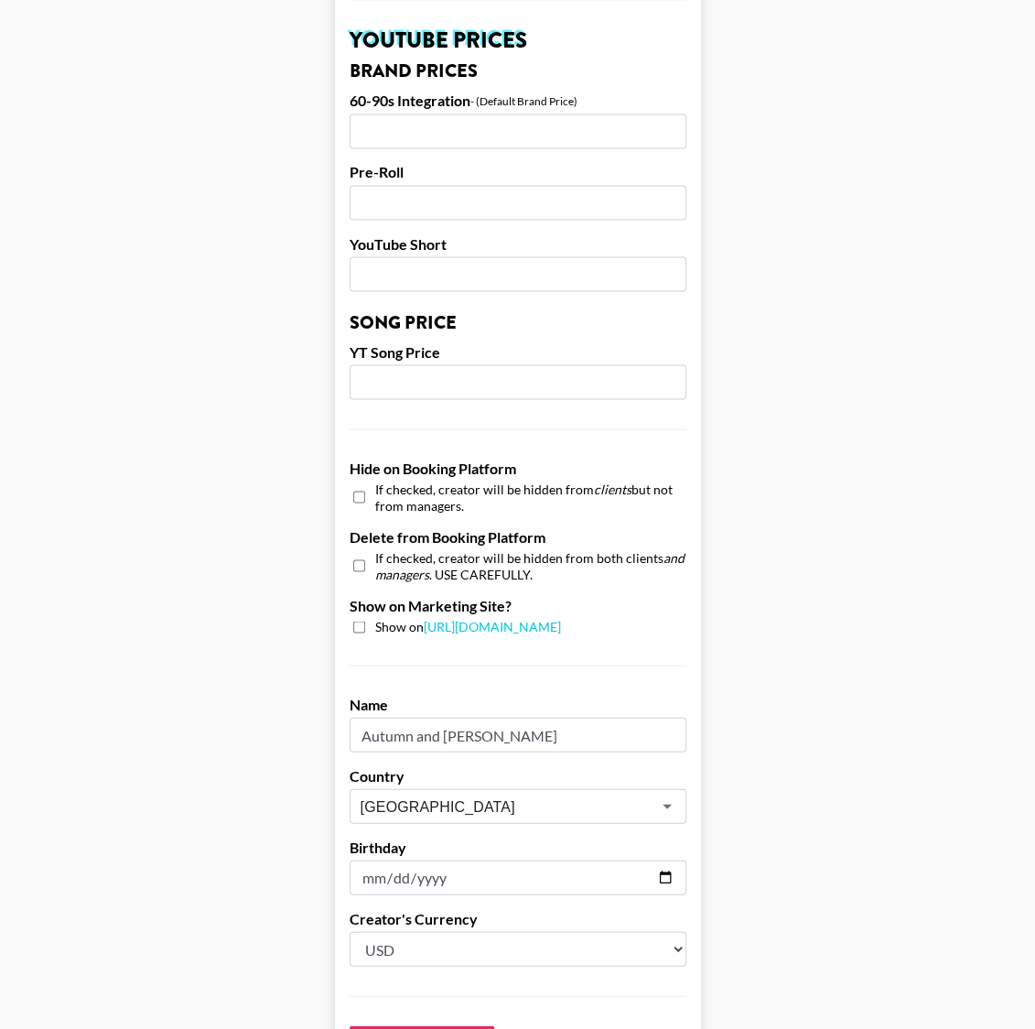
click at [362, 623] on input "checkbox" at bounding box center [359, 627] width 12 height 12
checkbox input "true"
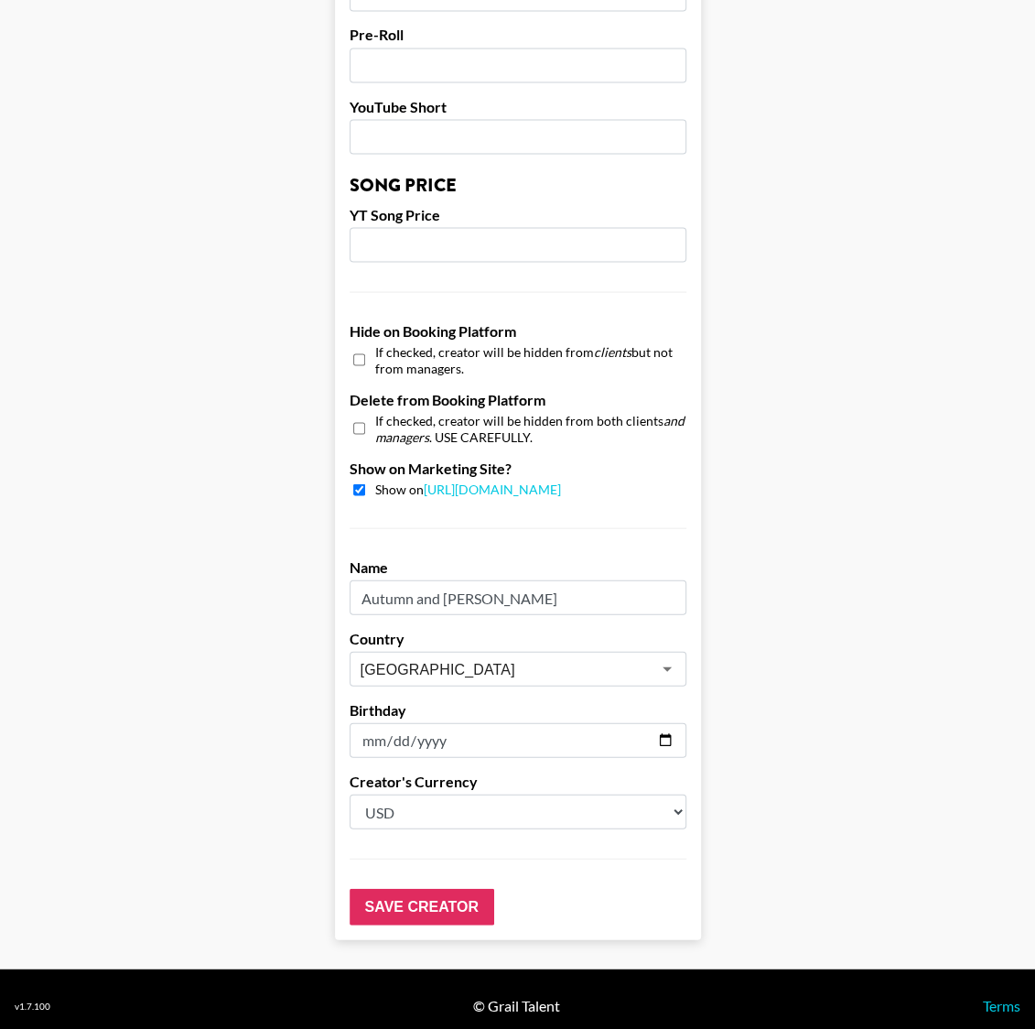
scroll to position [1453, 0]
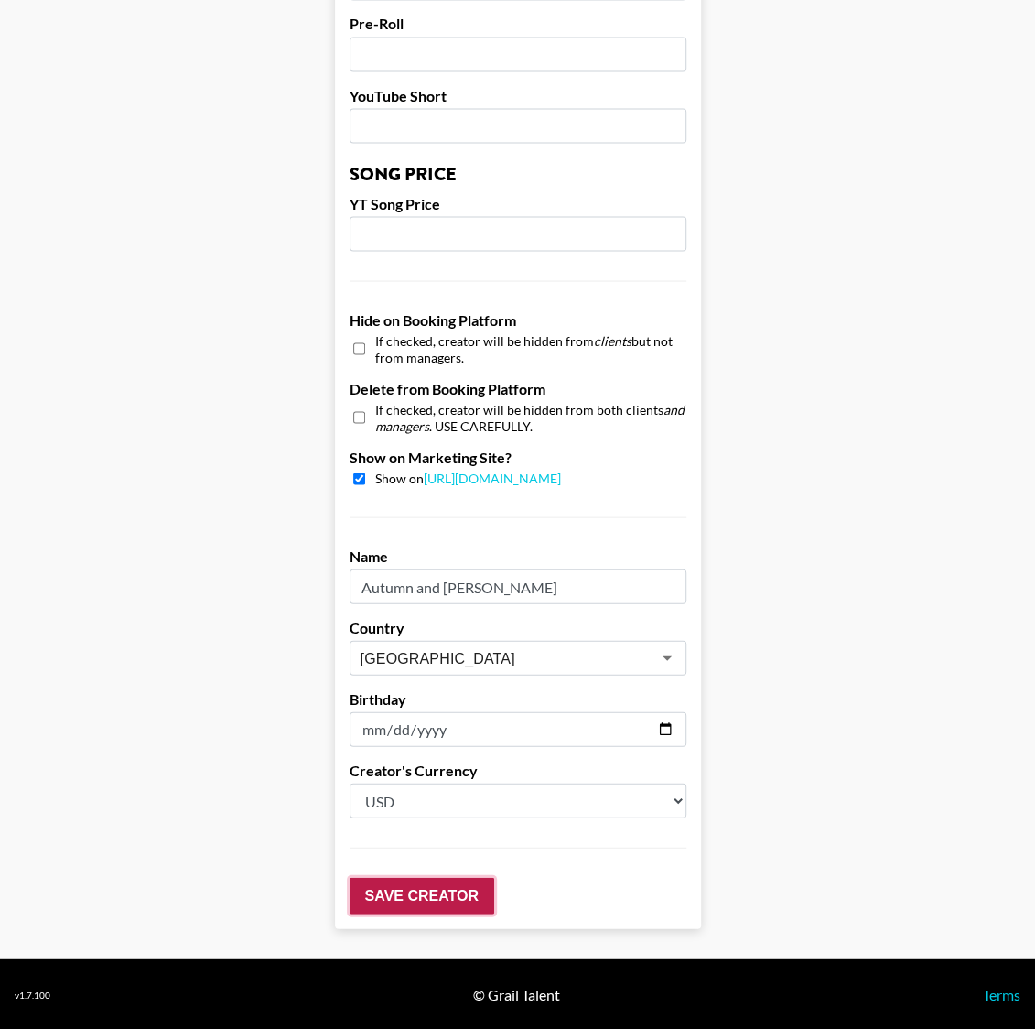
click at [434, 889] on input "Save Creator" at bounding box center [422, 895] width 145 height 37
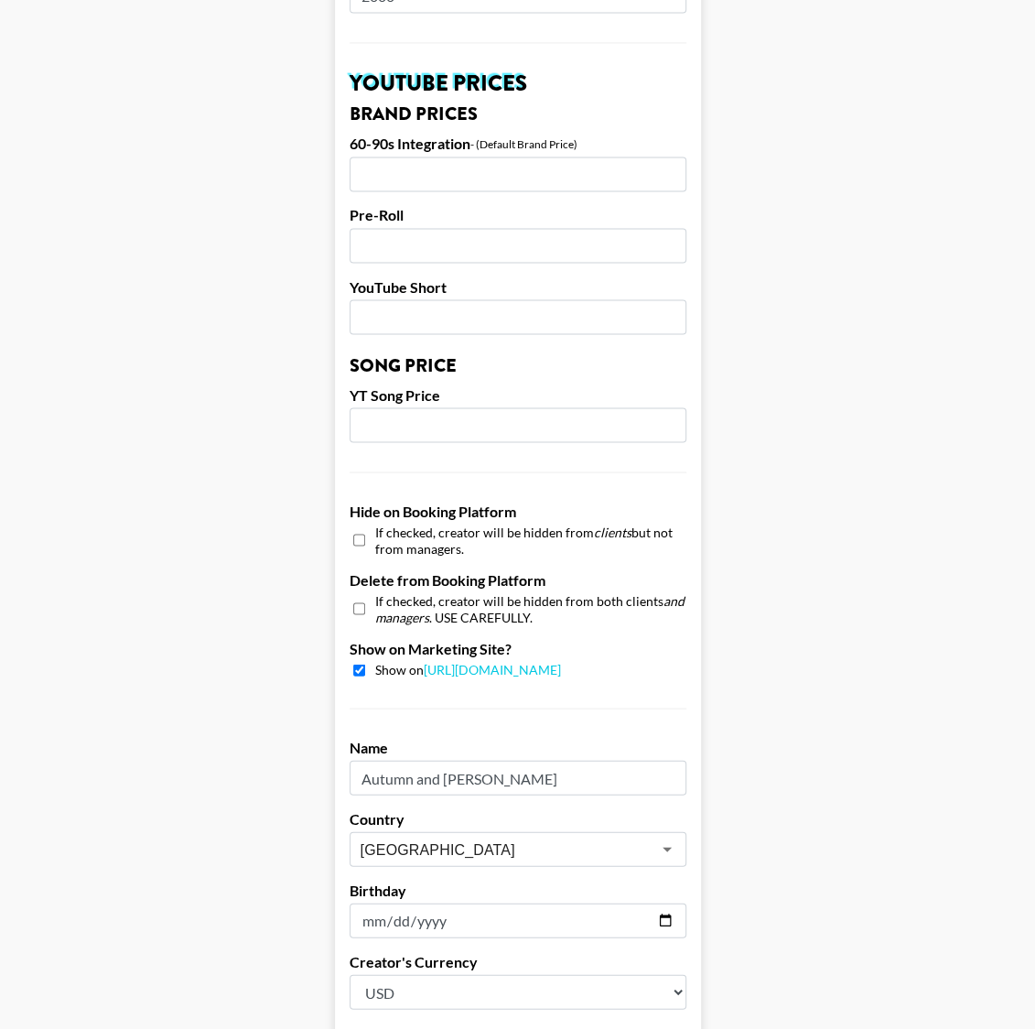
scroll to position [1512, 0]
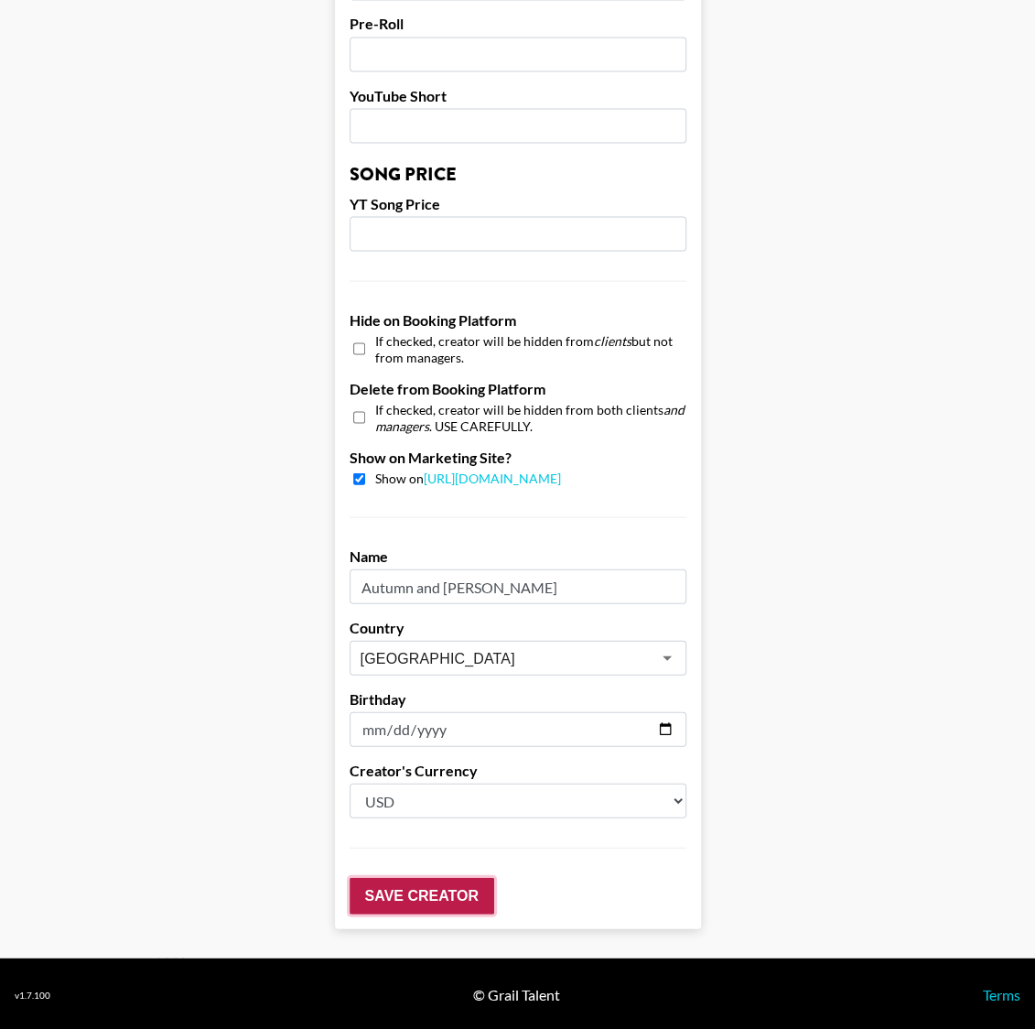
click at [421, 892] on input "Save Creator" at bounding box center [422, 895] width 145 height 37
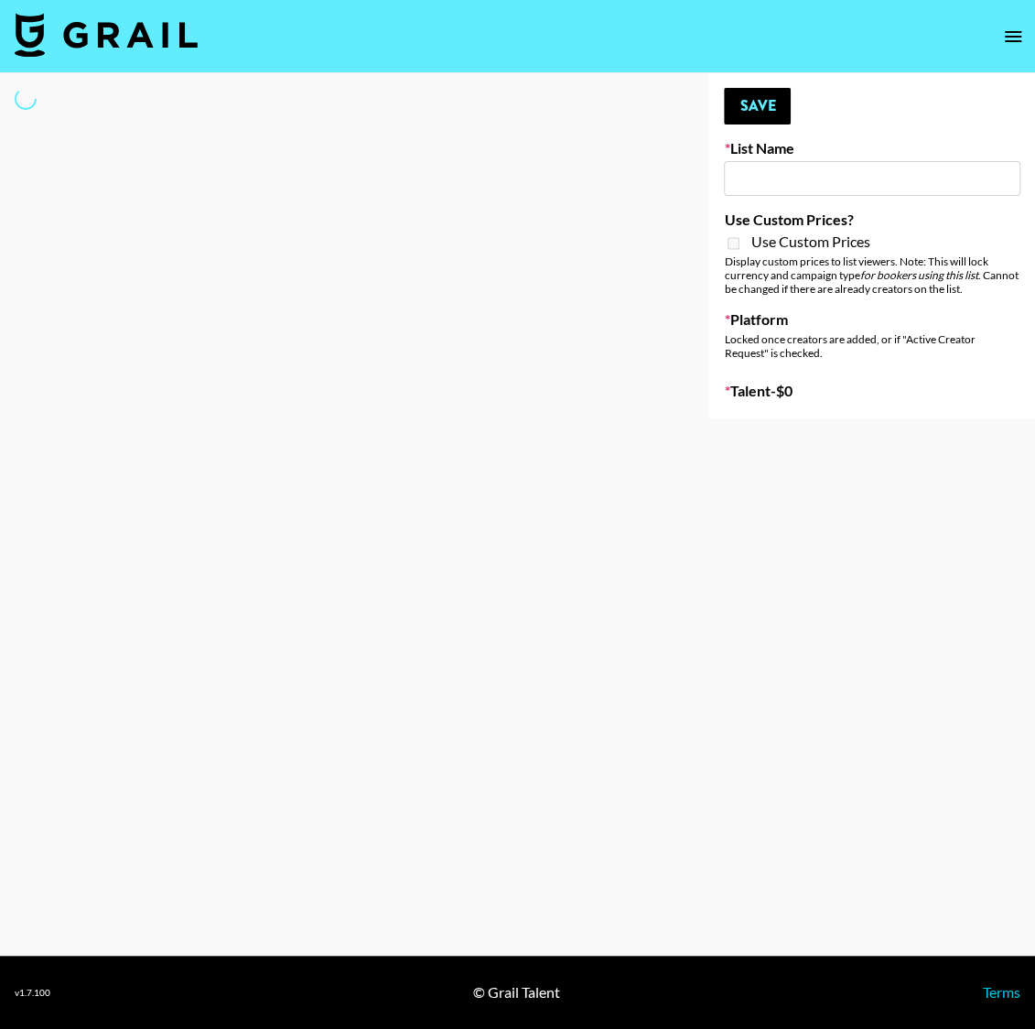
click at [766, 187] on input at bounding box center [872, 178] width 297 height 35
type input "Fellowers x rail | NYFW | FaceApp Collaboration | IG | s"
checkbox input "true"
select select "Brand"
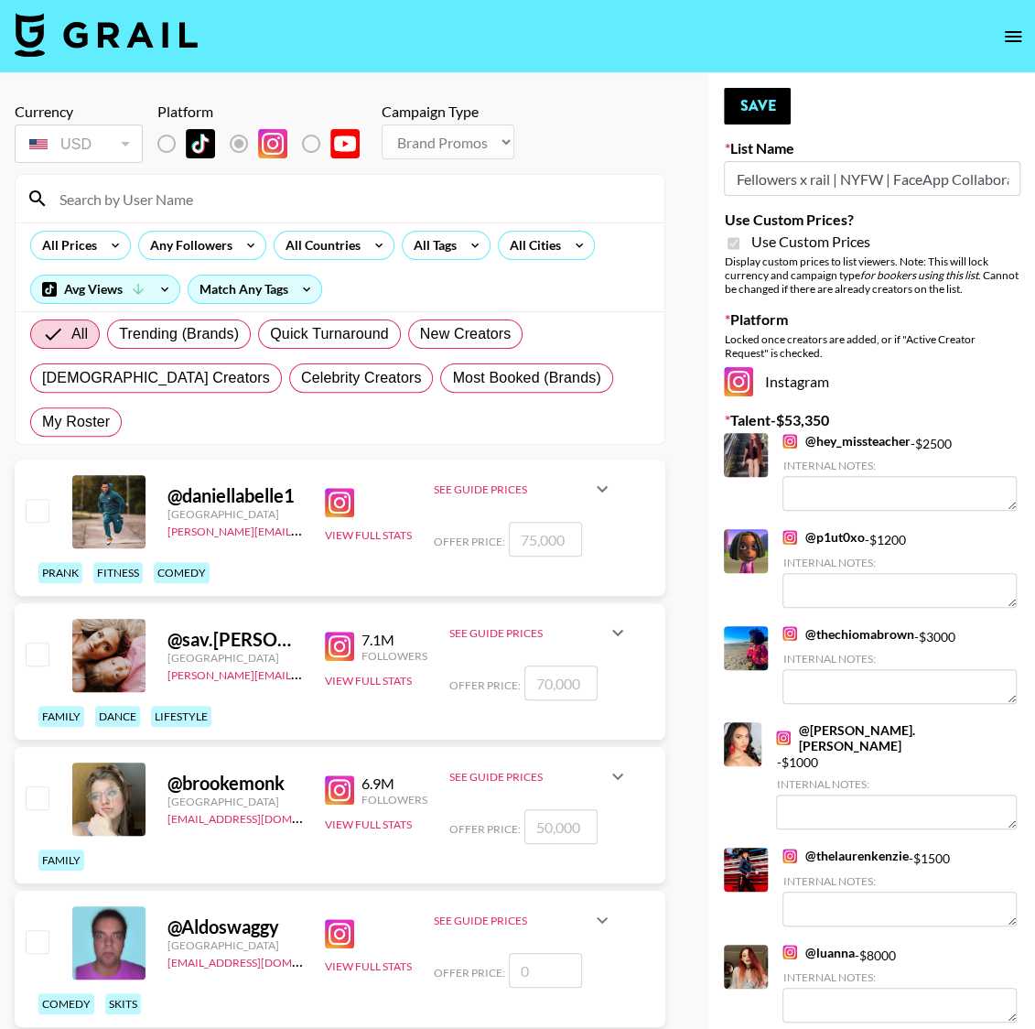
click at [201, 205] on input at bounding box center [351, 198] width 605 height 29
click at [135, 202] on input at bounding box center [351, 198] width 605 height 29
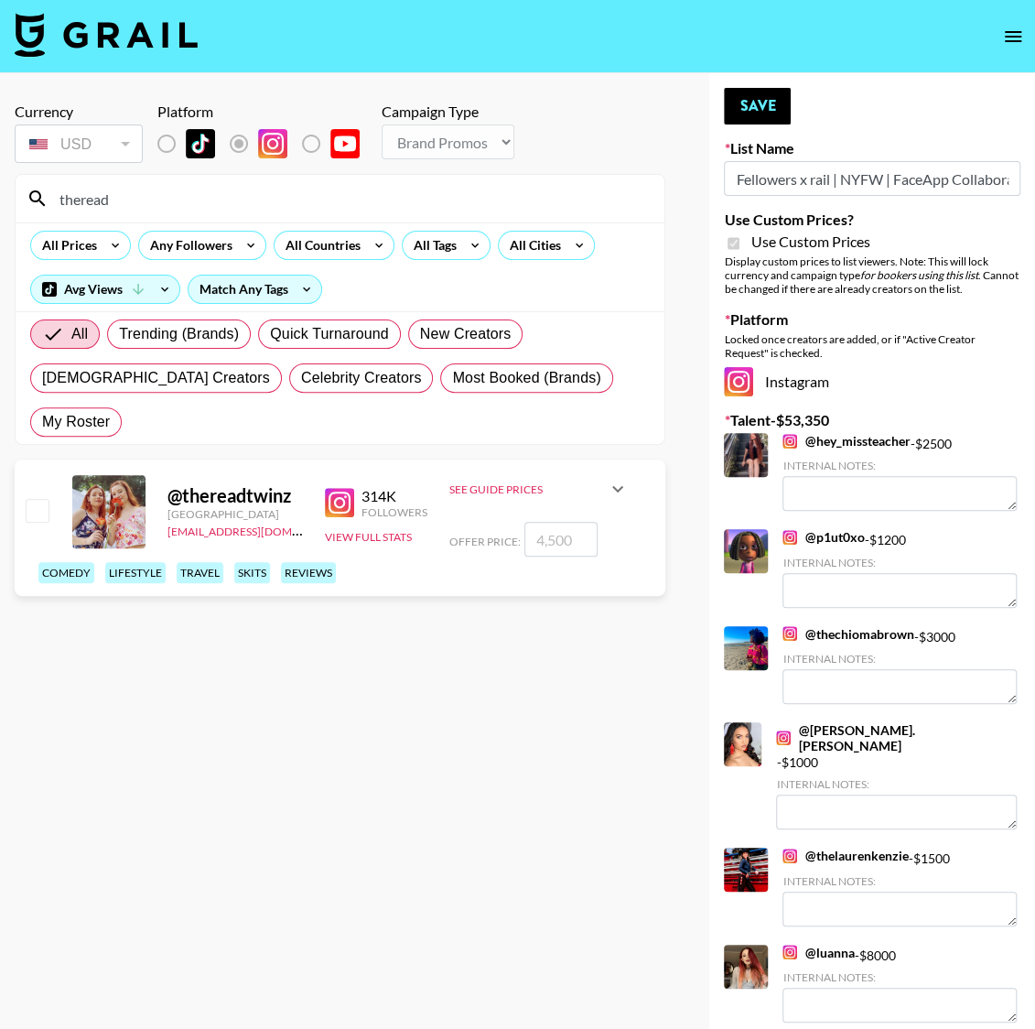
type input "theread"
click at [34, 499] on input "checkbox" at bounding box center [37, 510] width 22 height 22
checkbox input "true"
drag, startPoint x: 552, startPoint y: 500, endPoint x: 534, endPoint y: 494, distance: 19.1
click at [534, 522] on input "4500" at bounding box center [561, 539] width 73 height 35
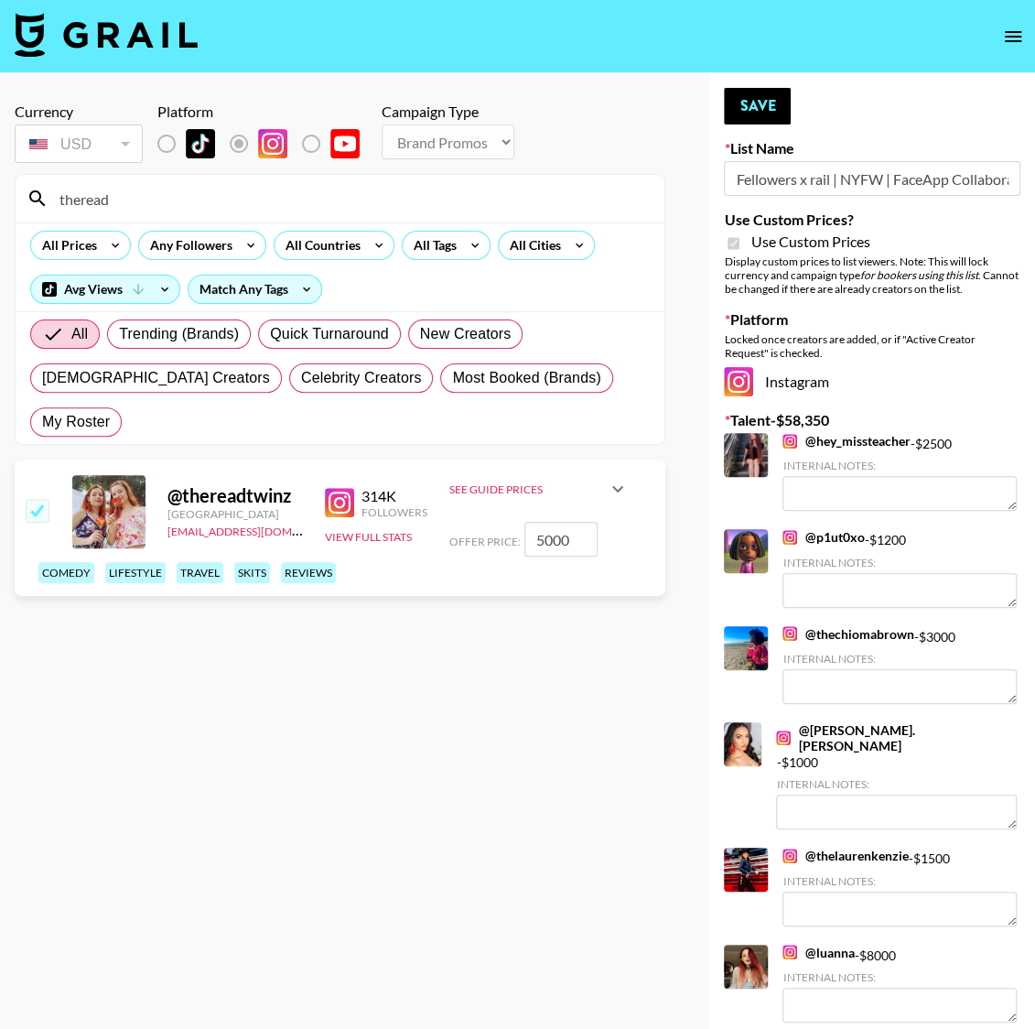
click at [325, 753] on section "Currency USD USD ​ Platform Campaign Type Choose Type... Song Promos Brand Prom…" at bounding box center [340, 529] width 651 height 883
click at [548, 522] on input "5000" at bounding box center [561, 539] width 73 height 35
click at [809, 439] on link "@ hey_missteacher" at bounding box center [846, 441] width 127 height 16
click at [821, 728] on link "@ stephanie.depena" at bounding box center [896, 738] width 241 height 32
click at [758, 102] on button "Save" at bounding box center [757, 106] width 67 height 37
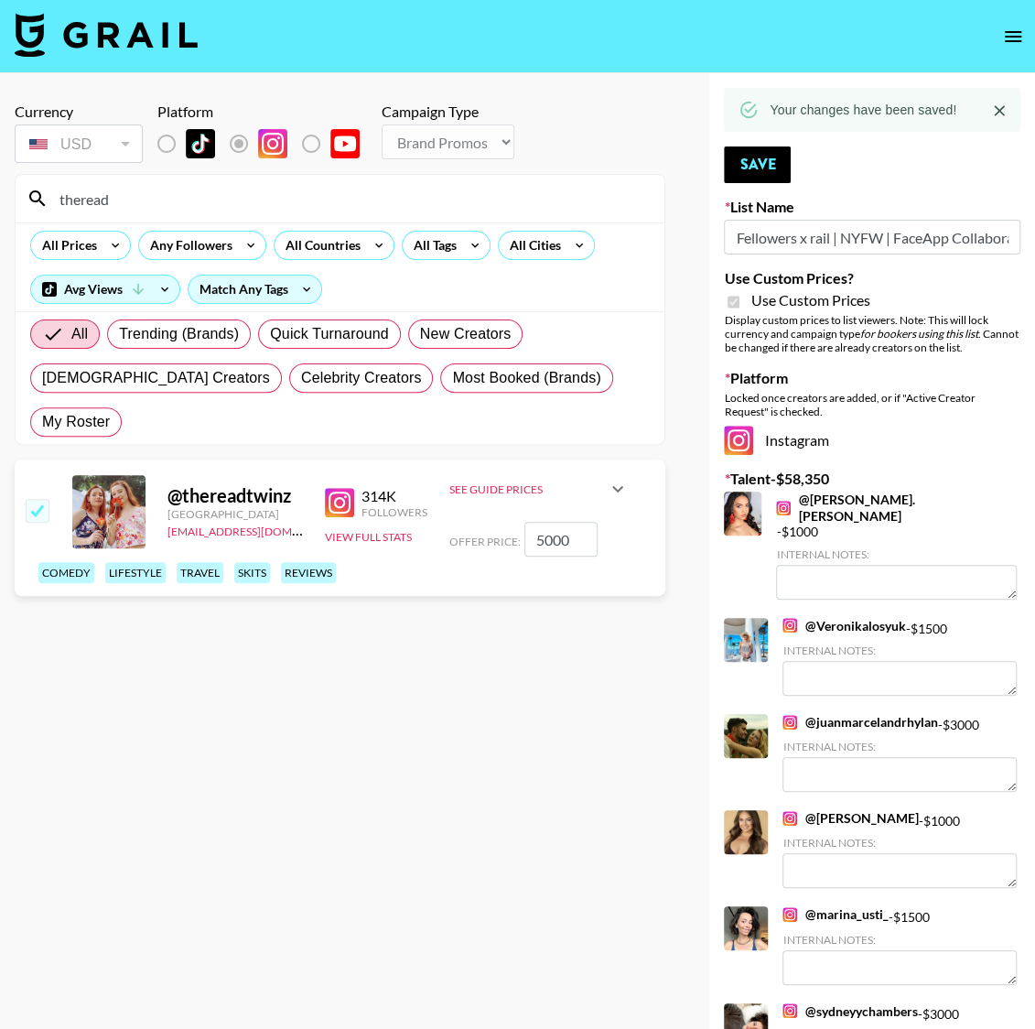
click at [558, 522] on input "5000" at bounding box center [561, 539] width 73 height 35
click at [553, 522] on input "5000" at bounding box center [561, 539] width 73 height 35
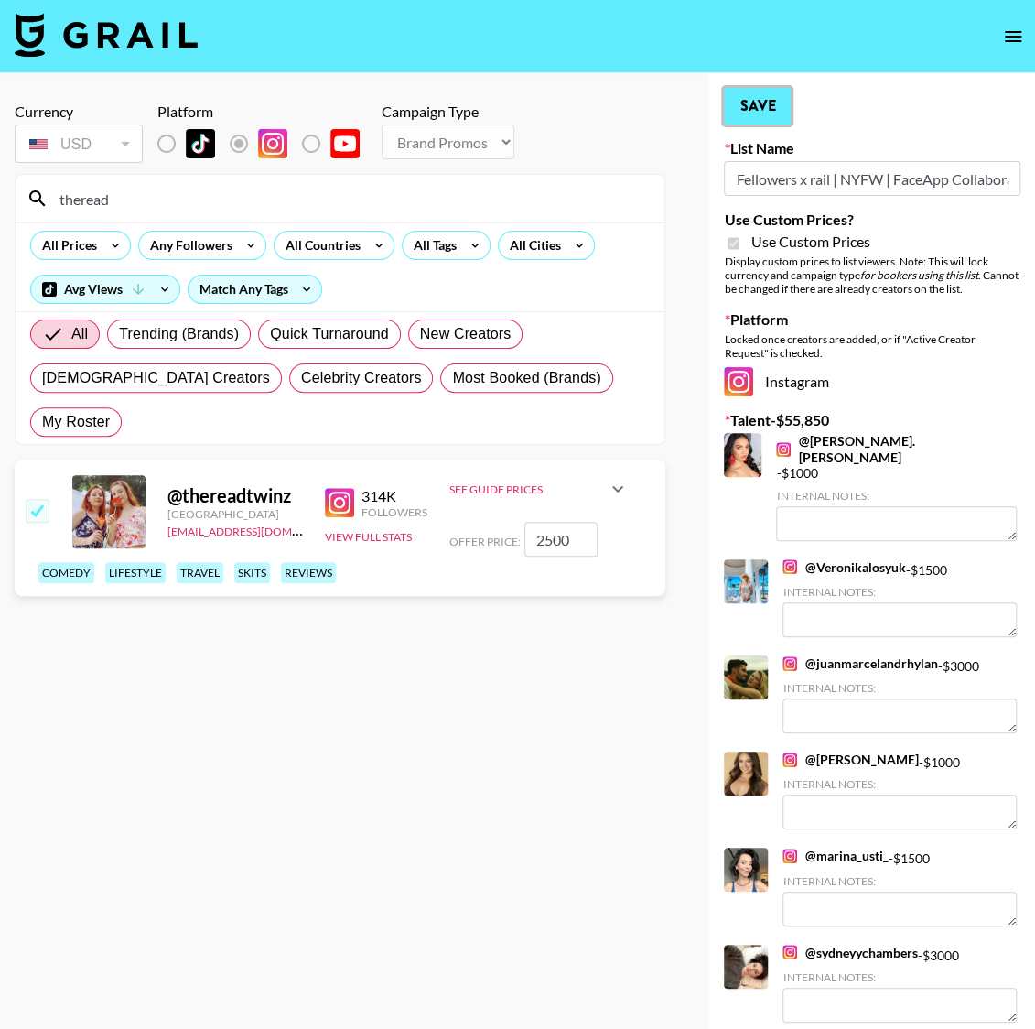
click at [773, 96] on button "Save" at bounding box center [757, 106] width 67 height 37
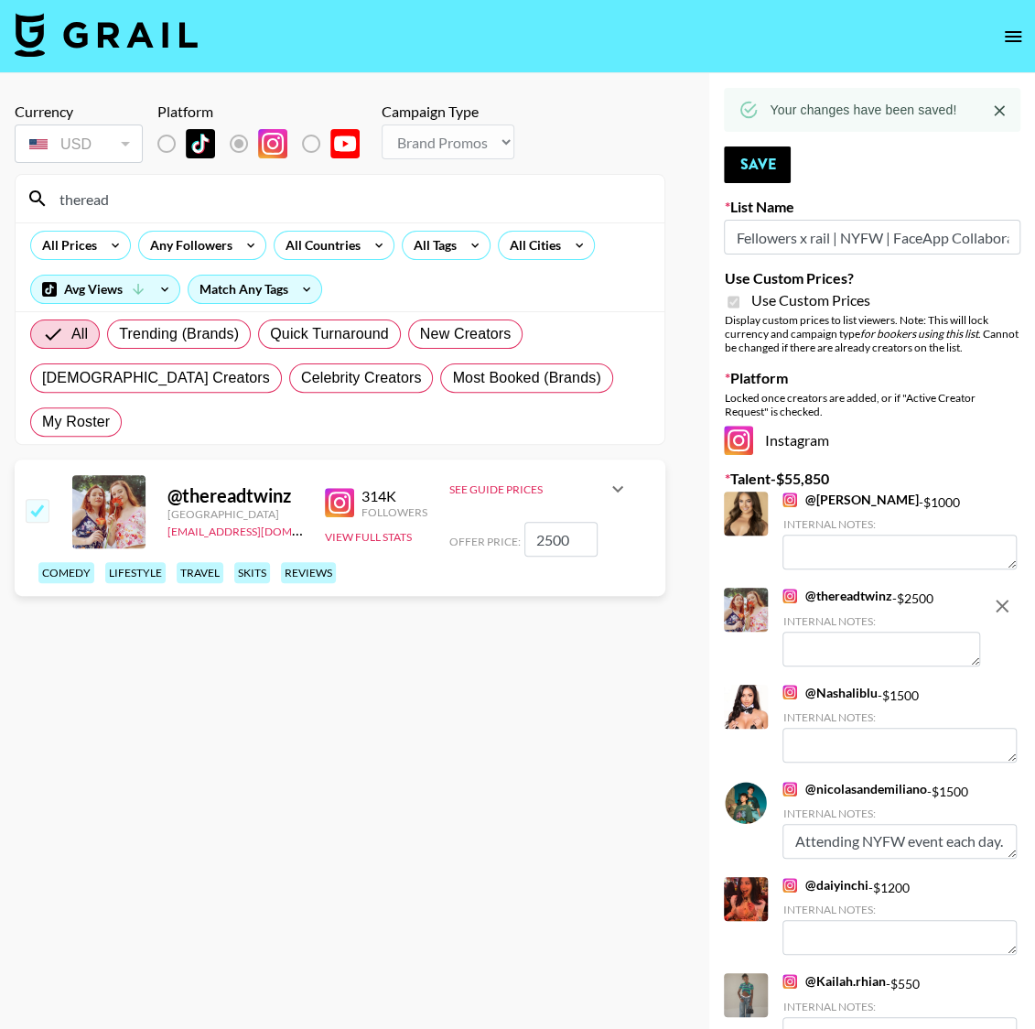
click at [315, 668] on section "Currency USD USD ​ Platform Campaign Type Choose Type... Song Promos Brand Prom…" at bounding box center [340, 529] width 651 height 883
drag, startPoint x: 549, startPoint y: 497, endPoint x: 526, endPoint y: 488, distance: 24.7
click at [526, 522] on input "2500" at bounding box center [561, 539] width 73 height 35
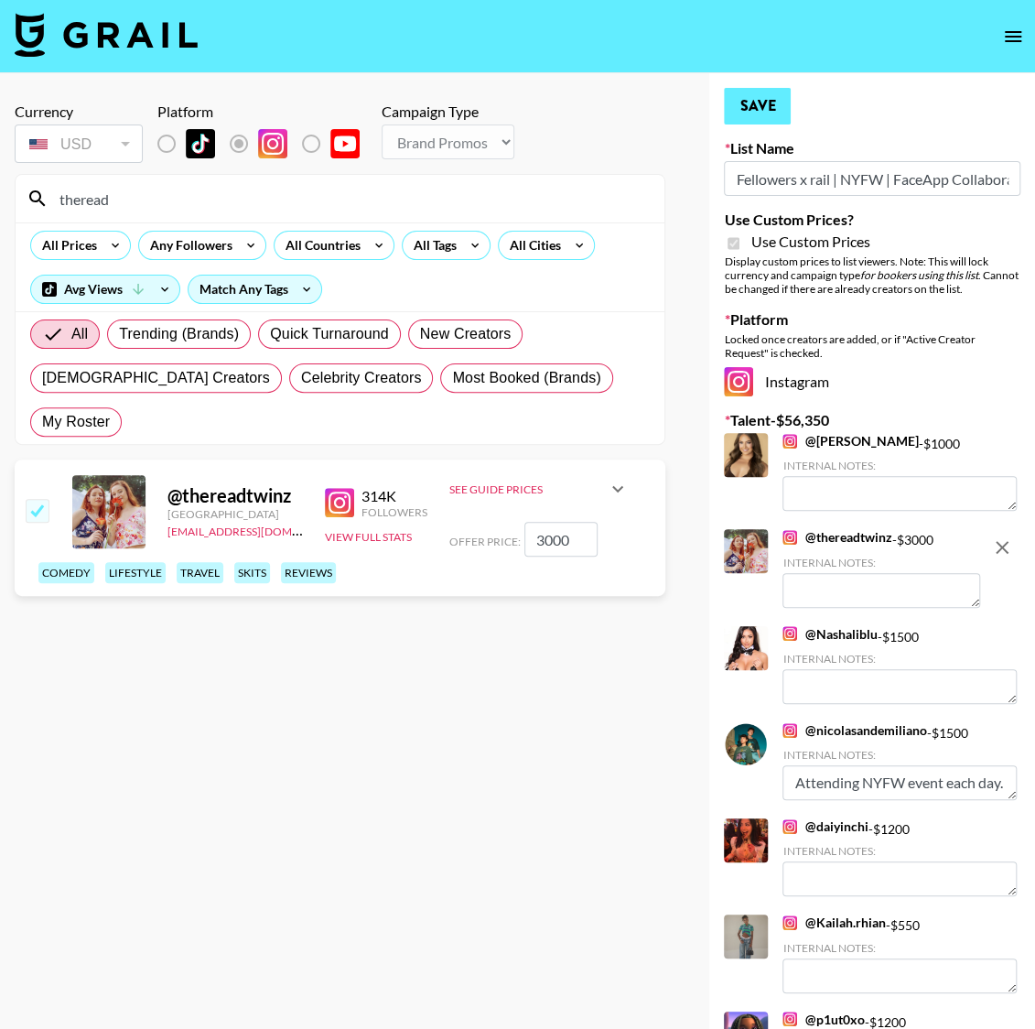
type input "3000"
click at [770, 99] on button "Save" at bounding box center [757, 106] width 67 height 37
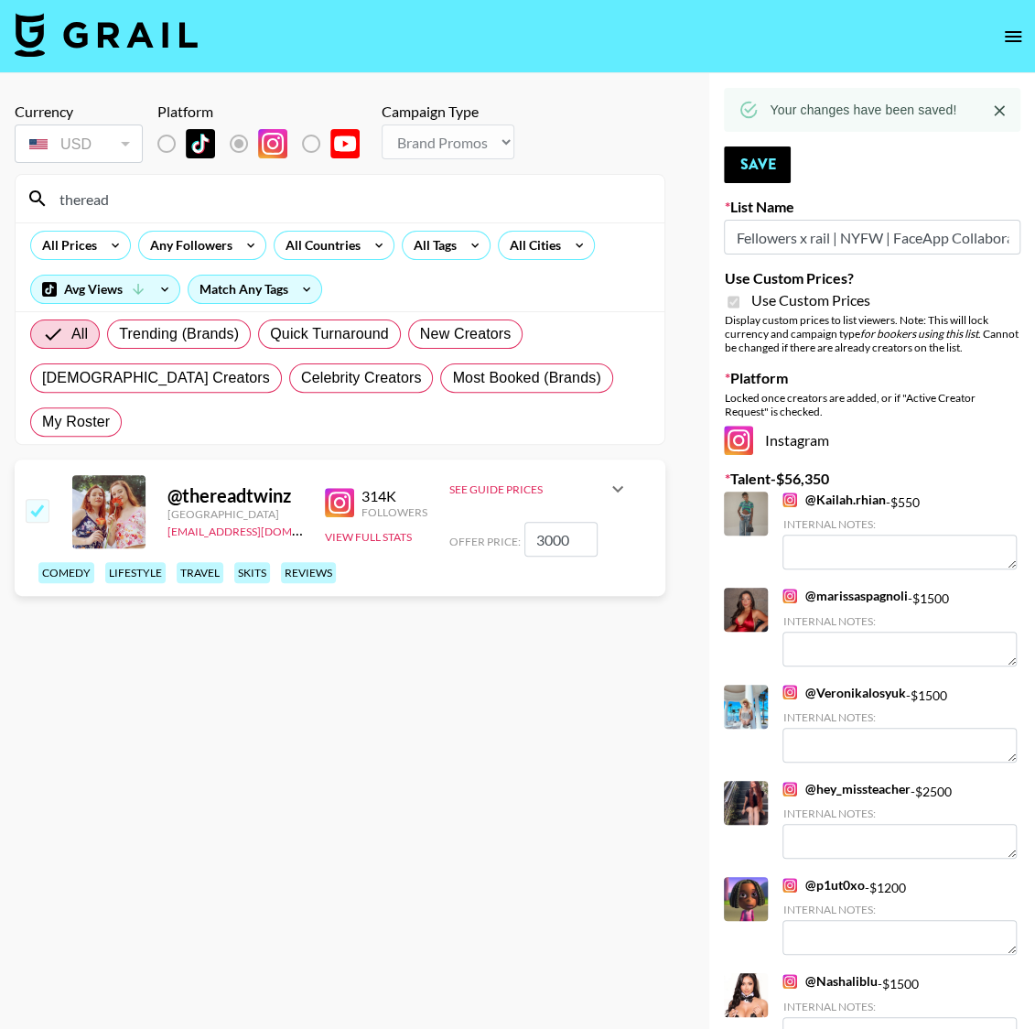
click at [168, 206] on input "theread" at bounding box center [351, 198] width 605 height 29
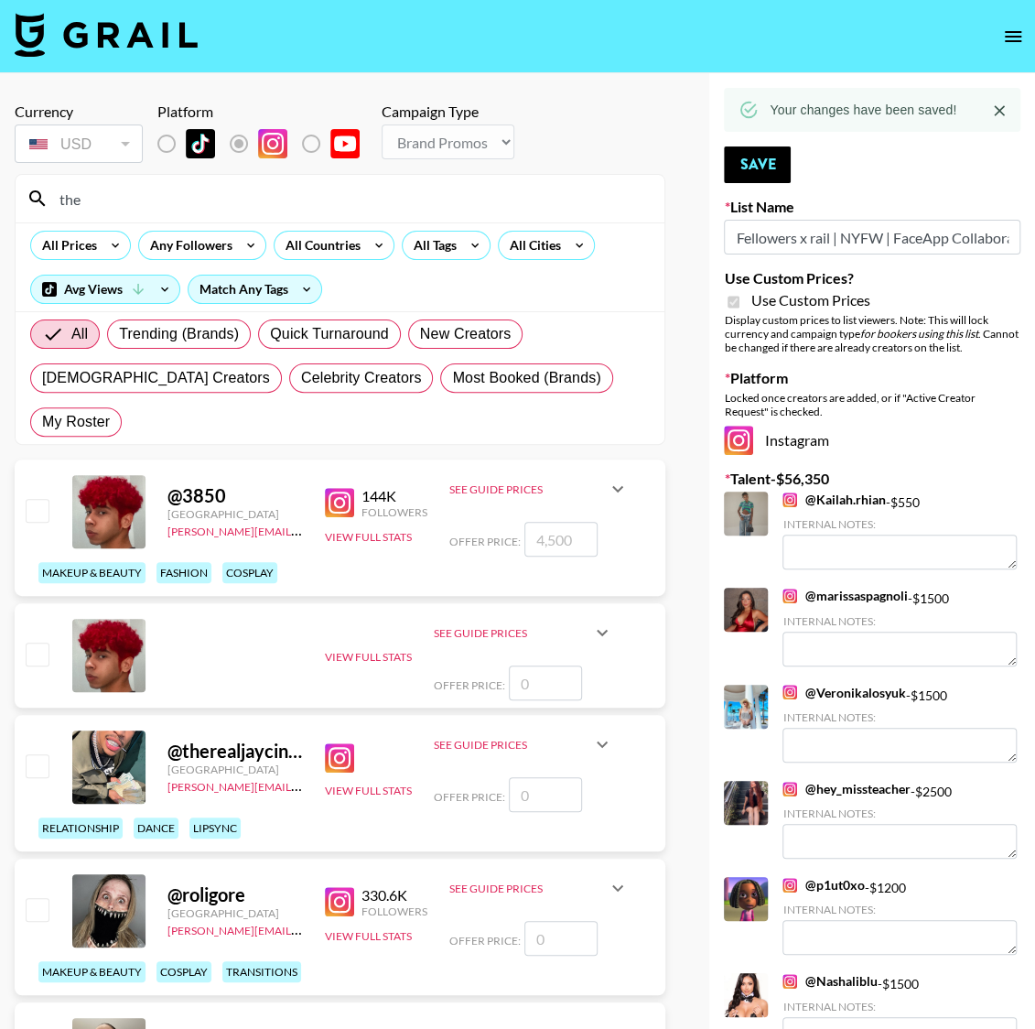
type input "themoml"
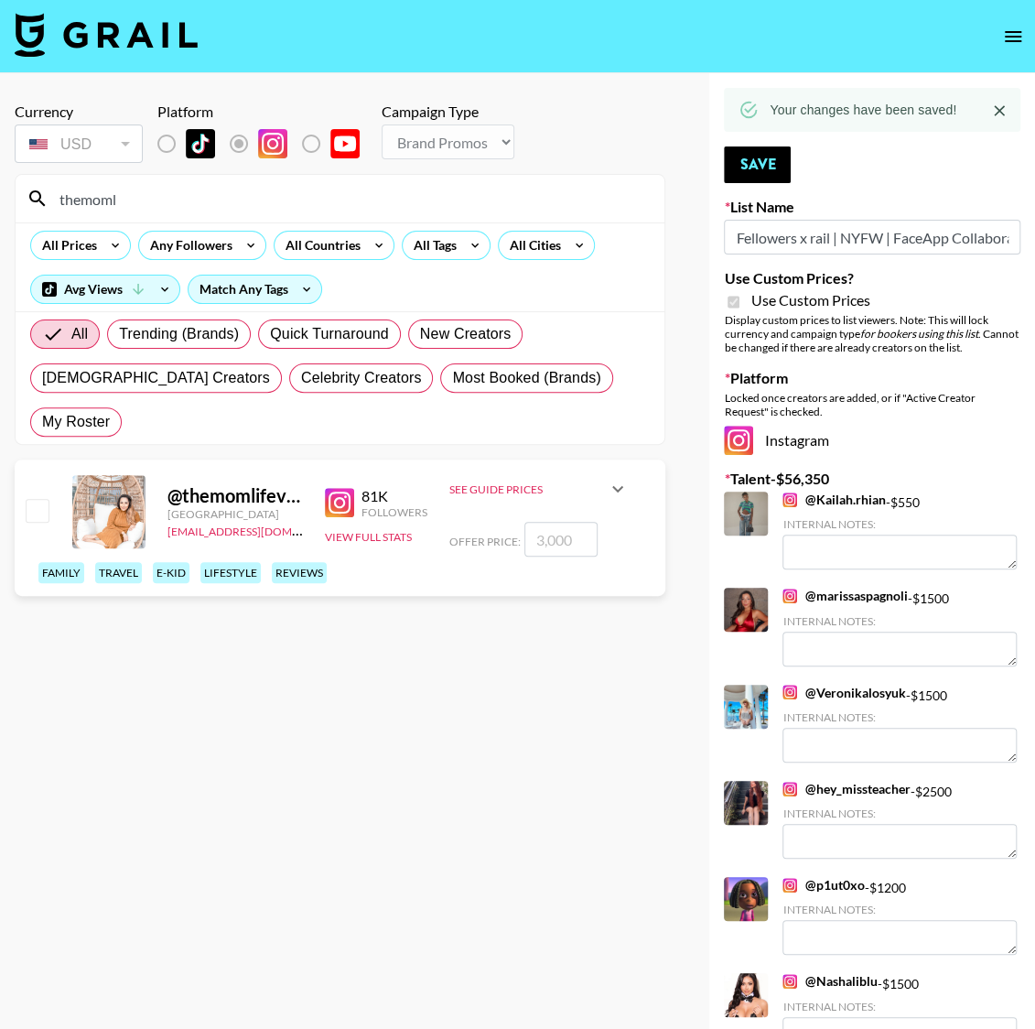
click at [43, 499] on input "checkbox" at bounding box center [37, 510] width 22 height 22
checkbox input "true"
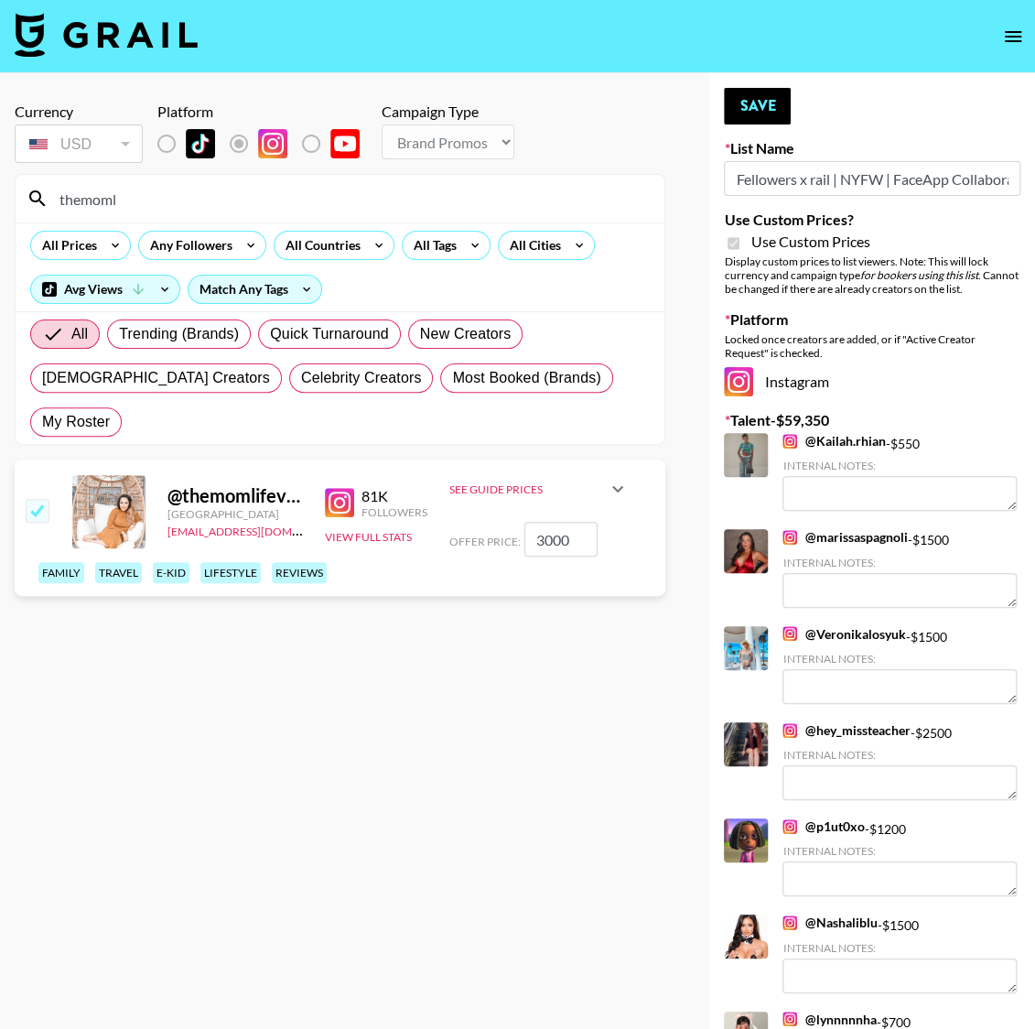
drag, startPoint x: 548, startPoint y: 497, endPoint x: 526, endPoint y: 495, distance: 22.0
click at [526, 522] on input "3000" at bounding box center [561, 539] width 73 height 35
click at [751, 103] on button "Save" at bounding box center [757, 106] width 67 height 37
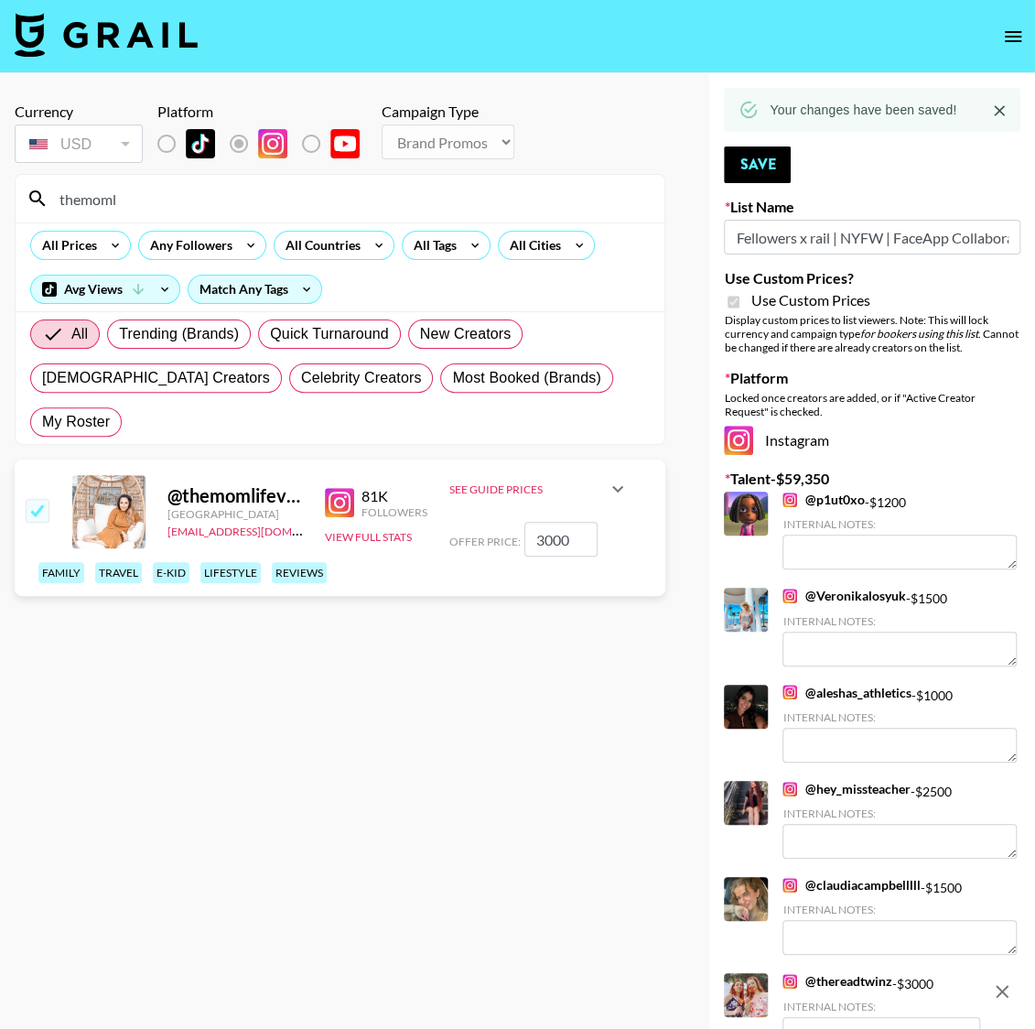
click at [538, 522] on input "3000" at bounding box center [561, 539] width 73 height 35
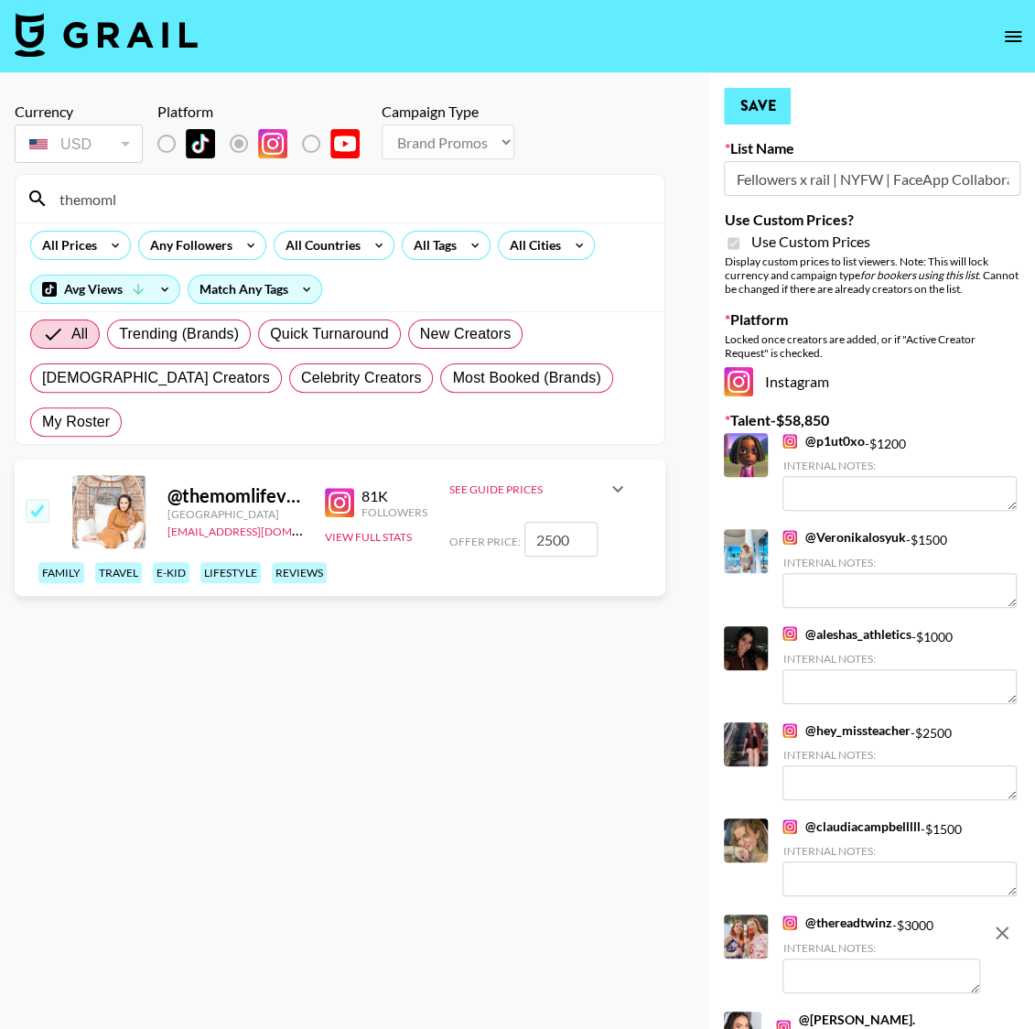
type input "2500"
click at [740, 109] on button "Save" at bounding box center [757, 106] width 67 height 37
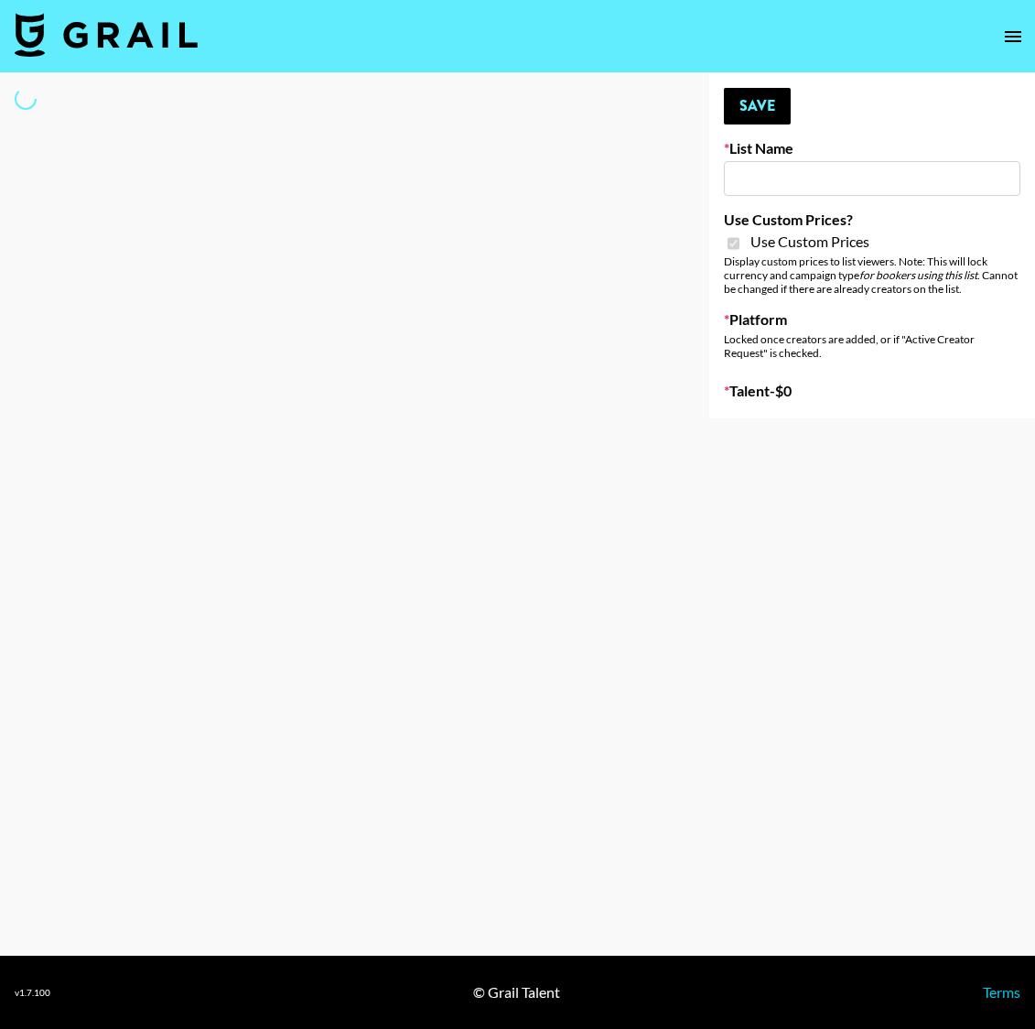
type input "Fellowers x rail | NYFW | FaceApp Collaboration | IG | s"
checkbox input "true"
select select "Brand"
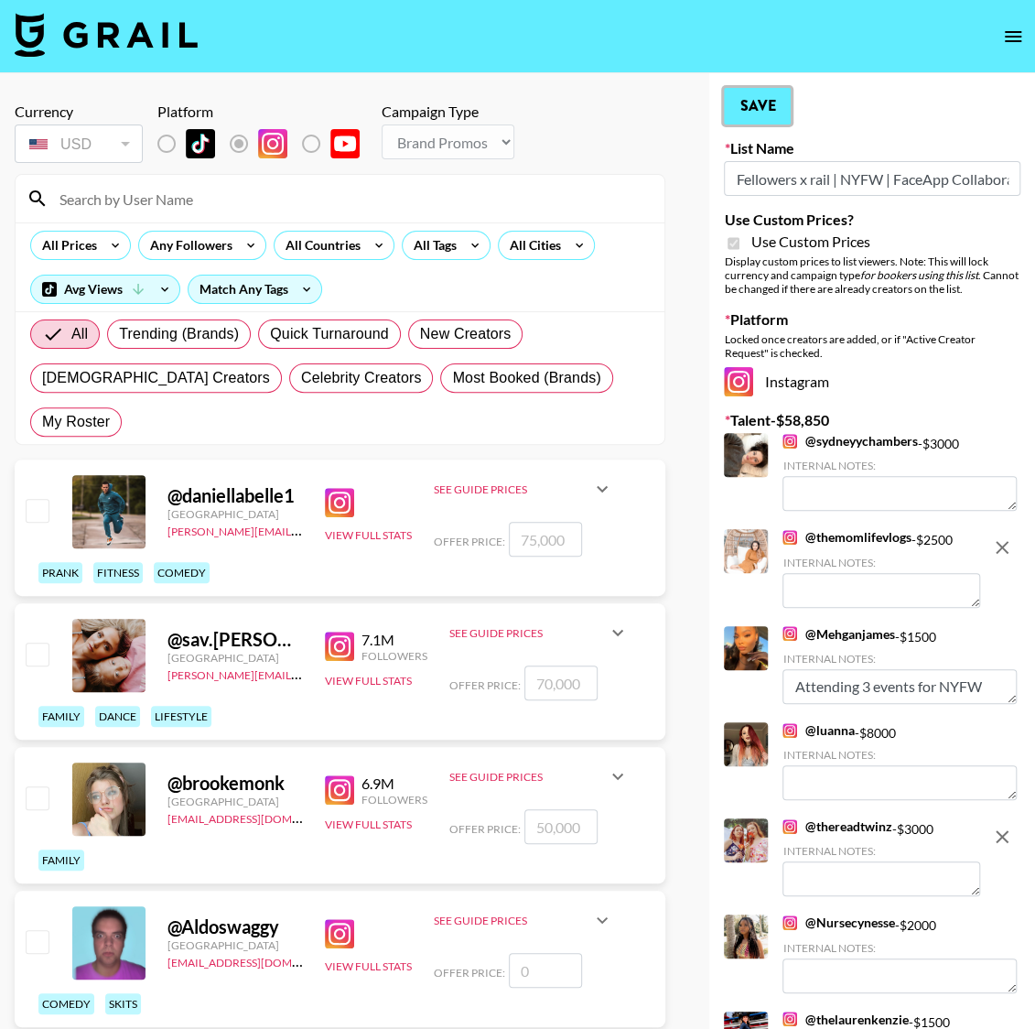
click at [753, 108] on button "Save" at bounding box center [757, 106] width 67 height 37
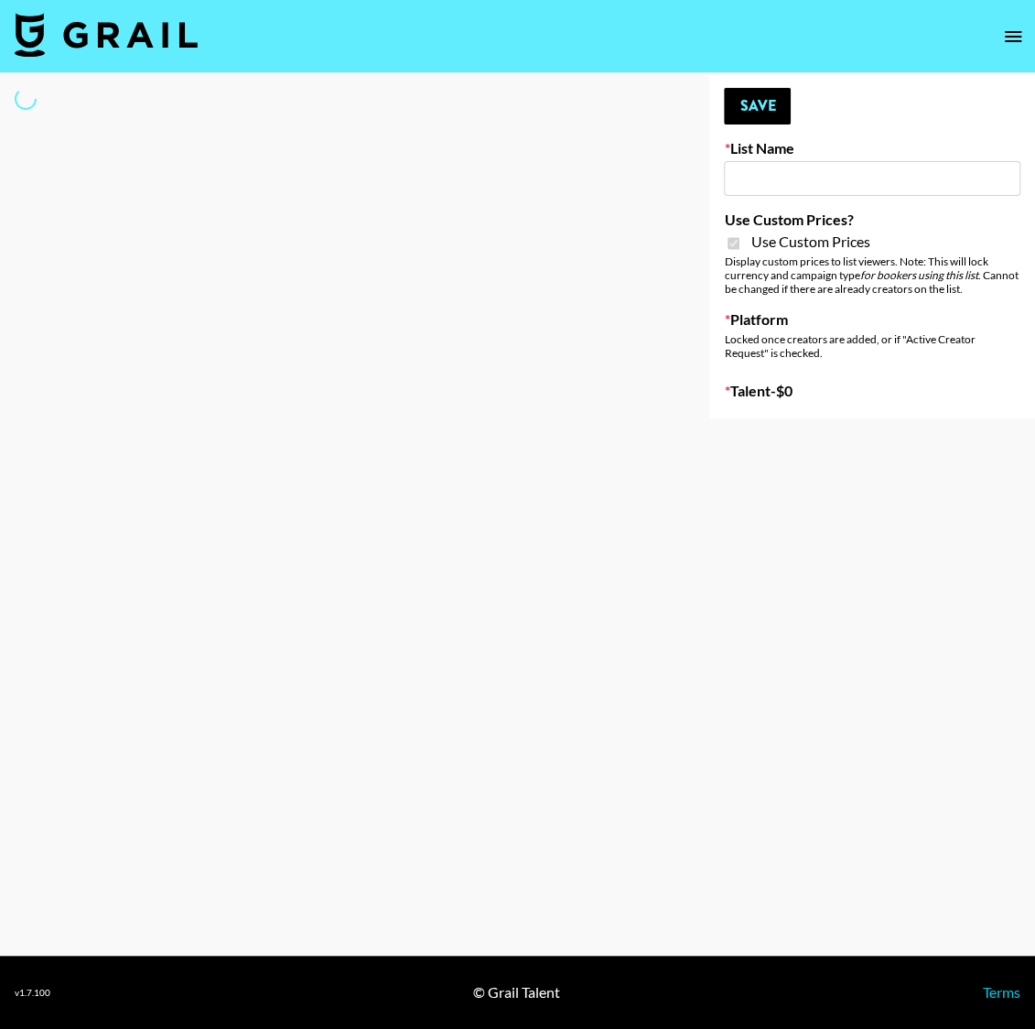
type input "Fellowers x rail | NYFW | FaceApp Collaboration | IG | s"
checkbox input "true"
select select "Brand"
